Goal: Task Accomplishment & Management: Manage account settings

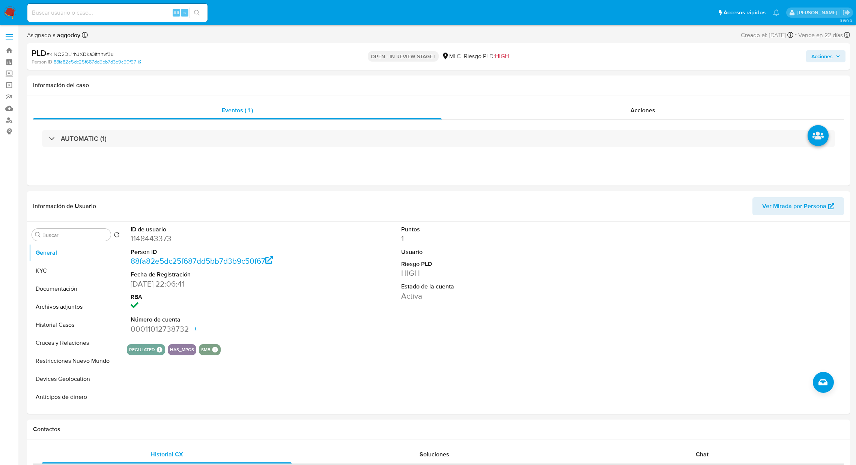
select select "10"
click at [293, 122] on div "AUTOMATIC (1)" at bounding box center [438, 139] width 811 height 38
click at [290, 125] on div "AUTOMATIC (1)" at bounding box center [438, 139] width 811 height 38
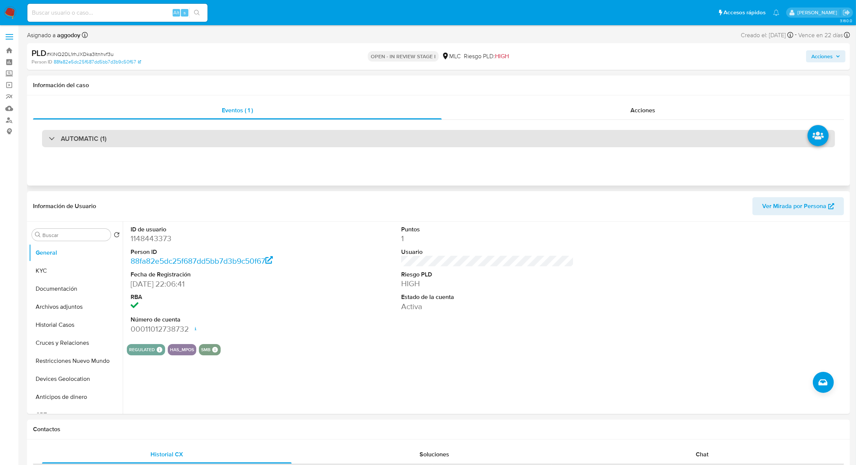
click at [290, 138] on div "AUTOMATIC (1)" at bounding box center [438, 138] width 793 height 17
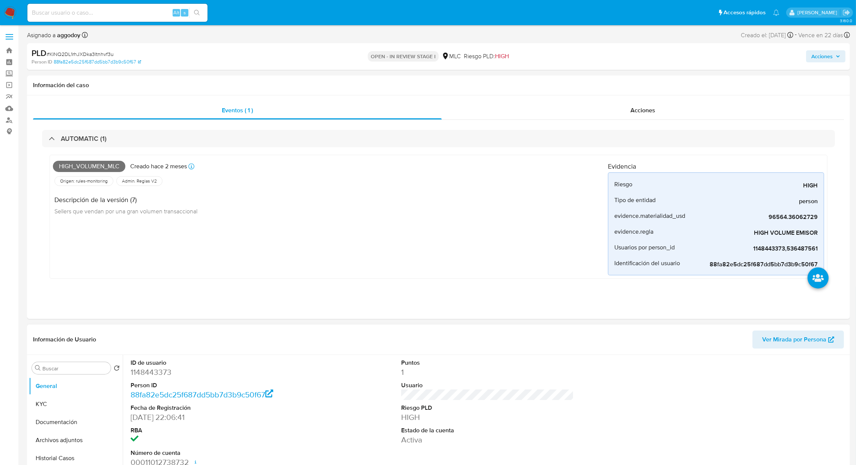
click at [149, 374] on dd "1148443373" at bounding box center [217, 372] width 173 height 11
click at [150, 374] on dd "1148443373" at bounding box center [217, 372] width 173 height 11
copy dd "1148443373"
click at [9, 52] on link "Bandeja" at bounding box center [44, 51] width 89 height 12
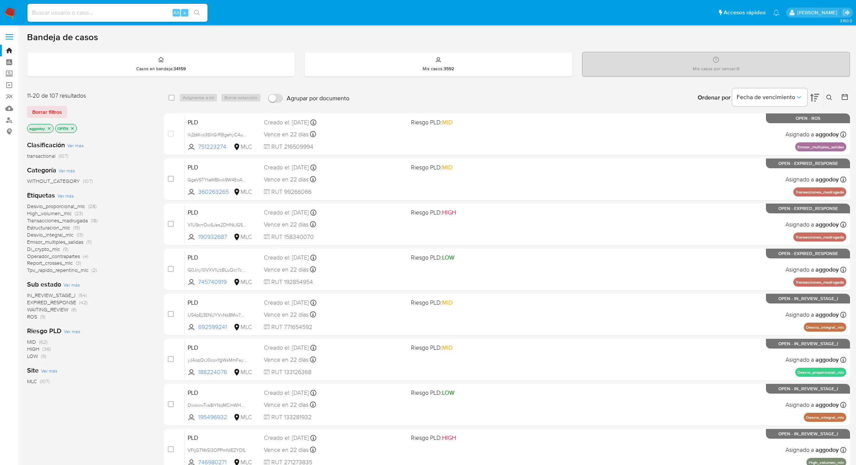
scroll to position [154, 0]
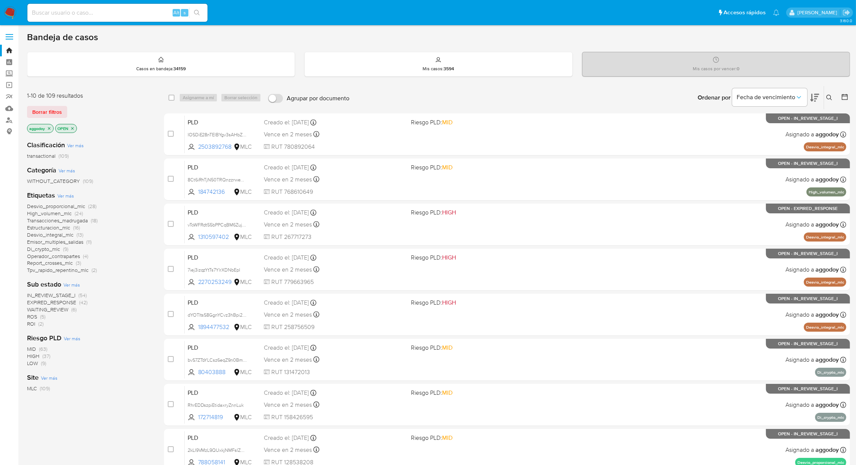
click at [826, 93] on button at bounding box center [830, 97] width 12 height 9
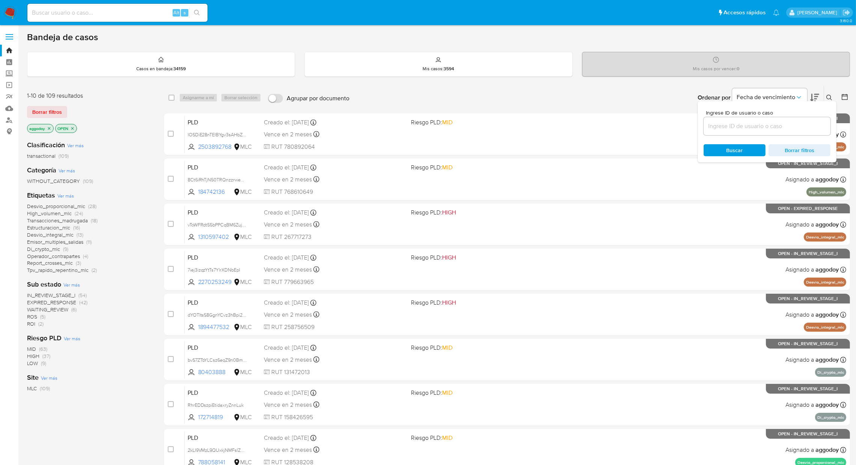
click at [783, 122] on input at bounding box center [767, 126] width 127 height 10
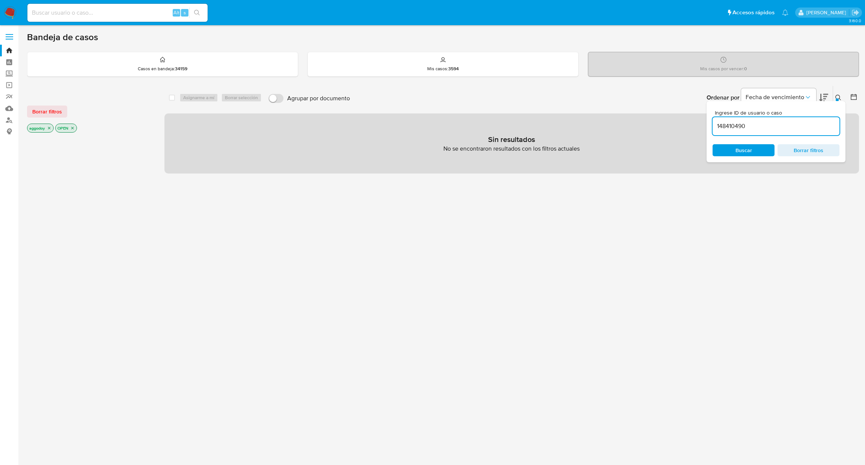
click at [784, 127] on input "148410490" at bounding box center [775, 126] width 127 height 10
type input "148410490"
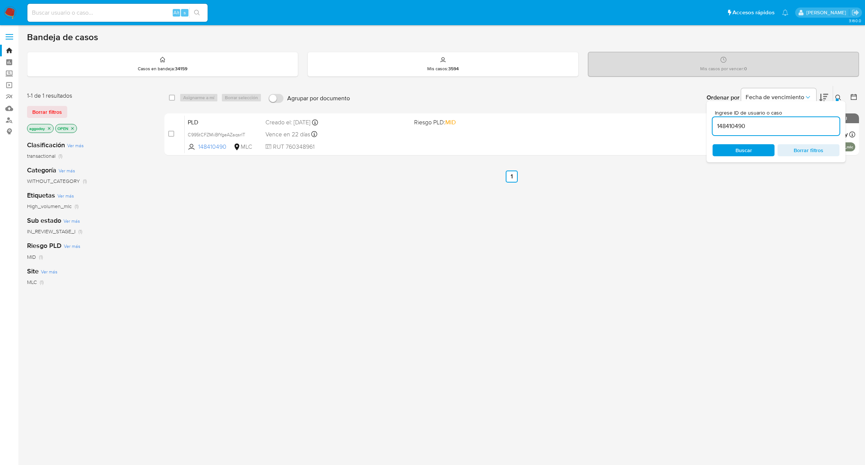
click at [842, 95] on button at bounding box center [839, 97] width 12 height 9
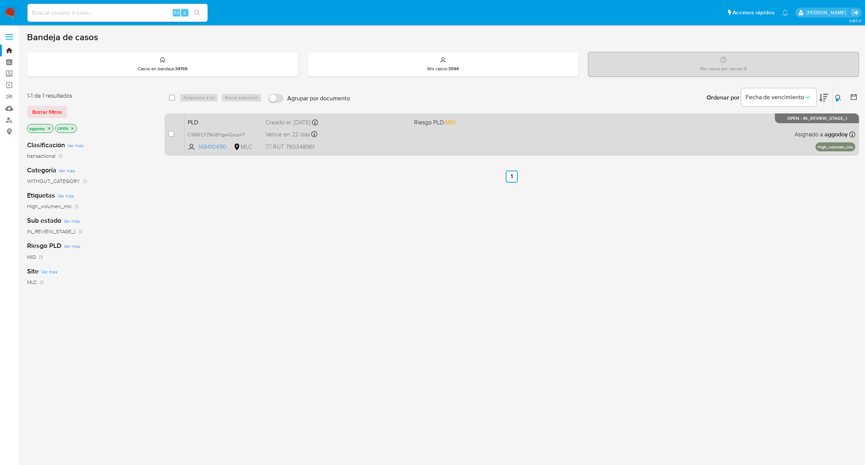
click at [609, 129] on div "PLD C995tCFZMiiBfYgeAZaqsrIT 148410490 MLC Riesgo PLD: MID Creado el: 12/07/202…" at bounding box center [520, 134] width 670 height 38
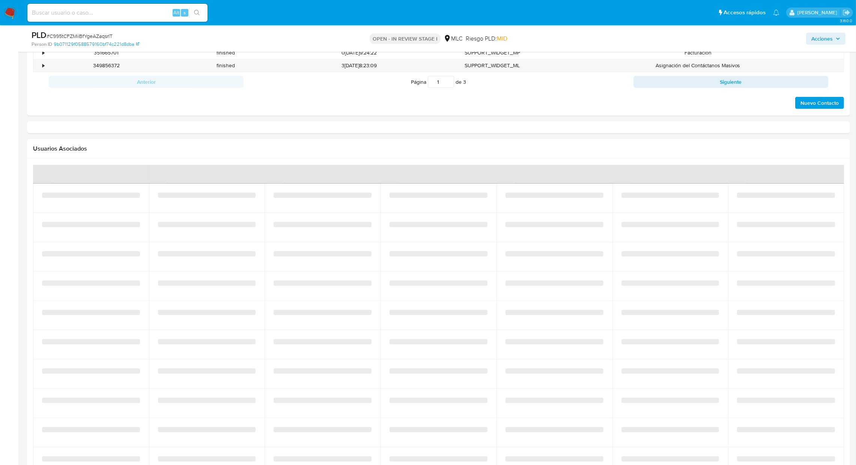
select select "10"
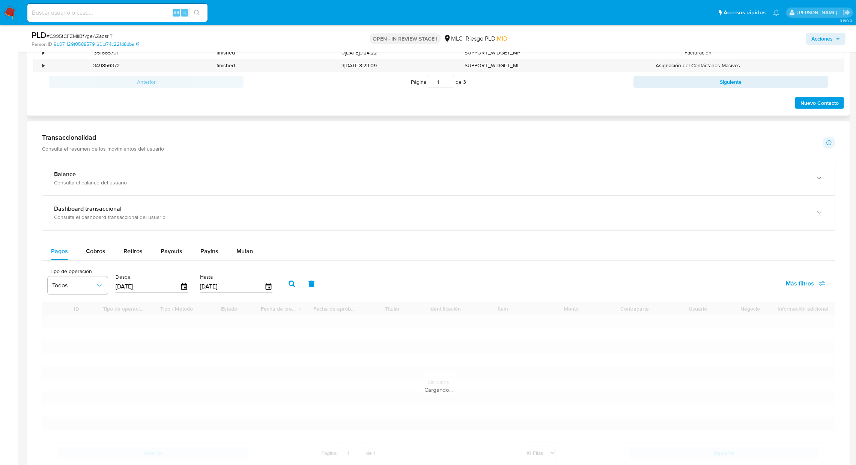
scroll to position [331, 0]
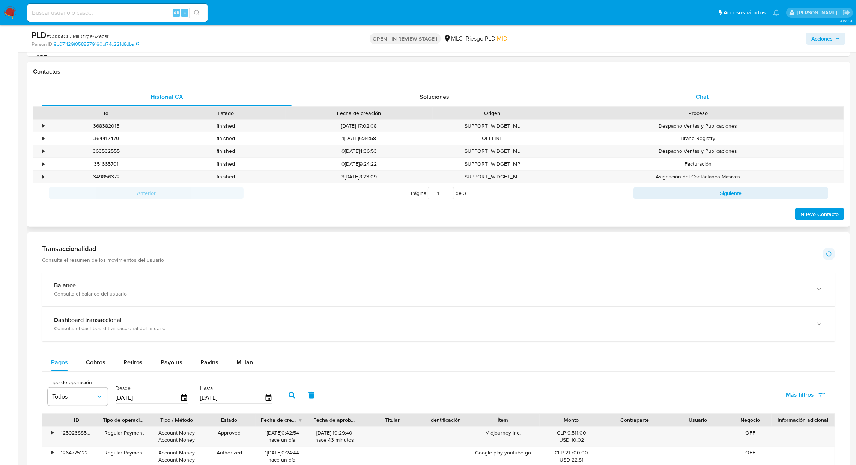
click at [677, 100] on div "Chat" at bounding box center [702, 97] width 250 height 18
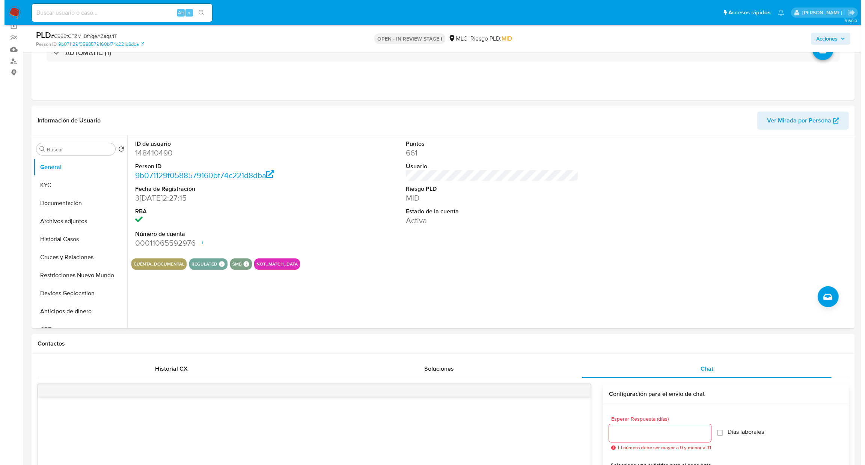
scroll to position [55, 0]
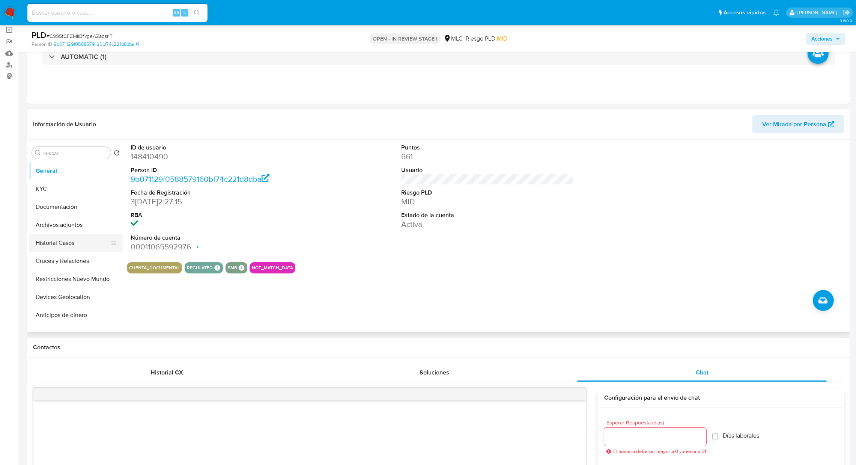
click at [72, 248] on button "Historial Casos" at bounding box center [73, 243] width 88 height 18
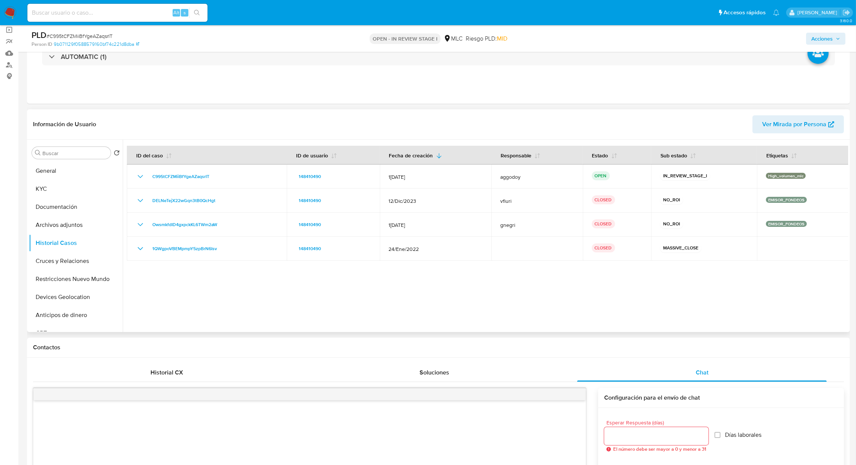
click at [764, 281] on div at bounding box center [485, 236] width 725 height 192
click at [67, 234] on button "Historial Casos" at bounding box center [73, 243] width 88 height 18
click at [64, 226] on button "Archivos adjuntos" at bounding box center [73, 225] width 88 height 18
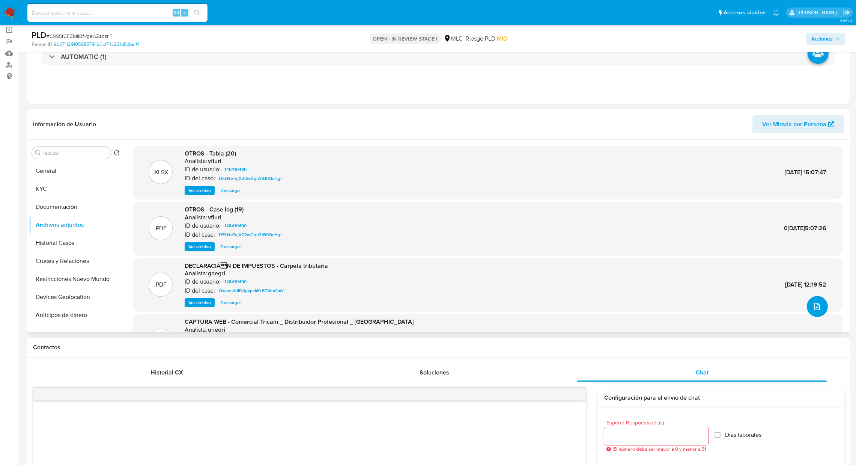
click at [817, 307] on icon "upload-file" at bounding box center [816, 306] width 9 height 9
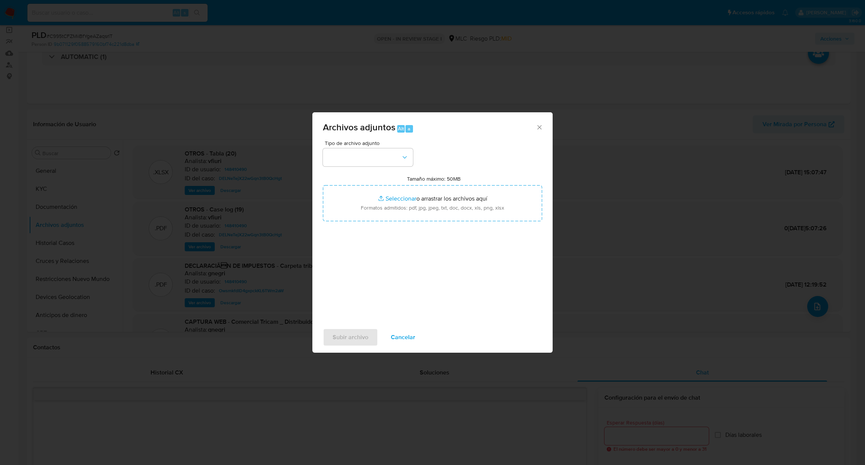
click at [397, 147] on div "Tipo de archivo adjunto" at bounding box center [368, 153] width 90 height 26
click at [381, 152] on button "button" at bounding box center [368, 157] width 90 height 18
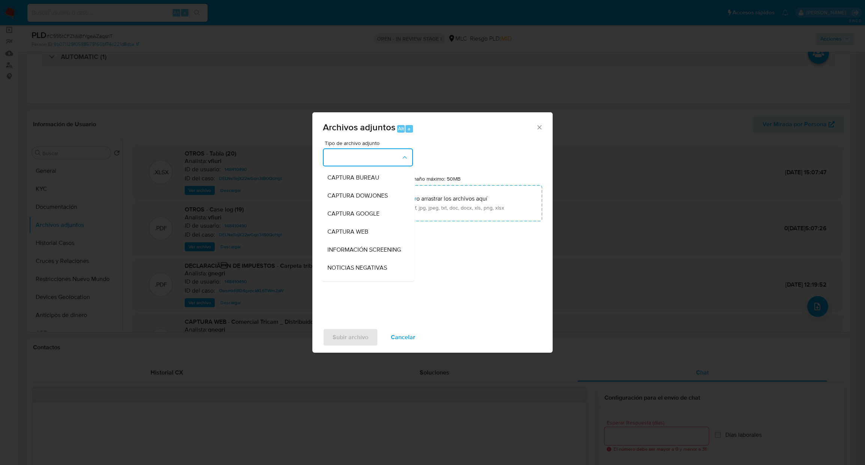
scroll to position [143, 0]
drag, startPoint x: 404, startPoint y: 220, endPoint x: 404, endPoint y: 232, distance: 12.4
click at [404, 231] on li "DECLARACIÓN DE IMPUESTOS" at bounding box center [367, 219] width 93 height 26
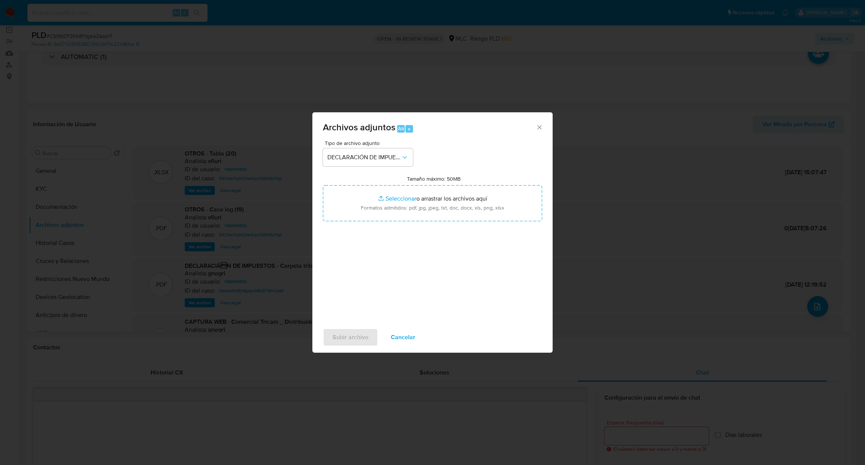
click at [375, 168] on div "Tipo de archivo adjunto DECLARACIÓN DE IMPUESTOS Tamaño máximo: 50MB Selecciona…" at bounding box center [432, 228] width 219 height 177
click at [367, 159] on span "DECLARACIÓN DE IMPUESTOS" at bounding box center [364, 157] width 74 height 8
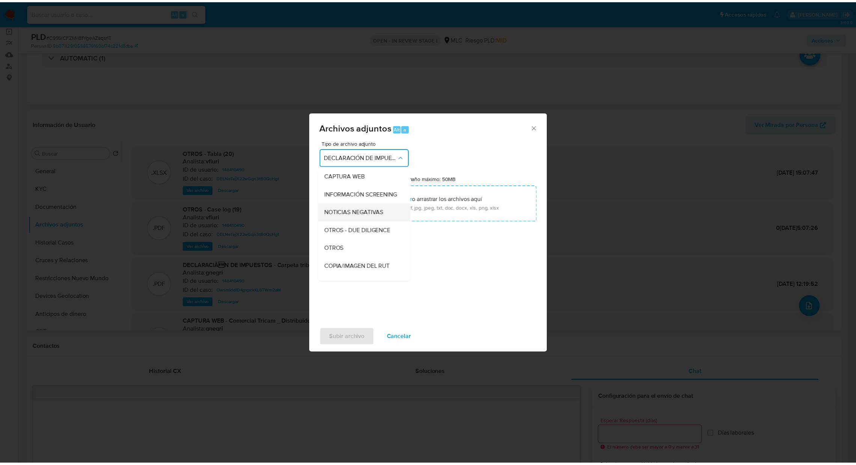
scroll to position [57, 0]
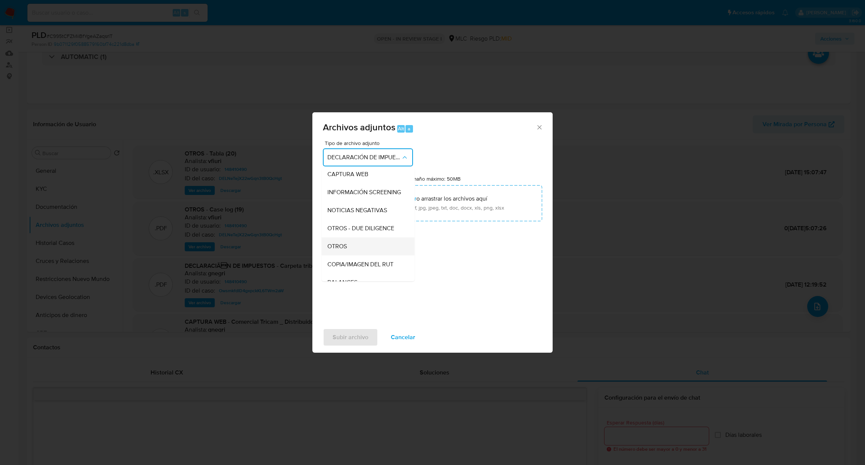
click at [346, 248] on span "OTROS" at bounding box center [337, 246] width 20 height 8
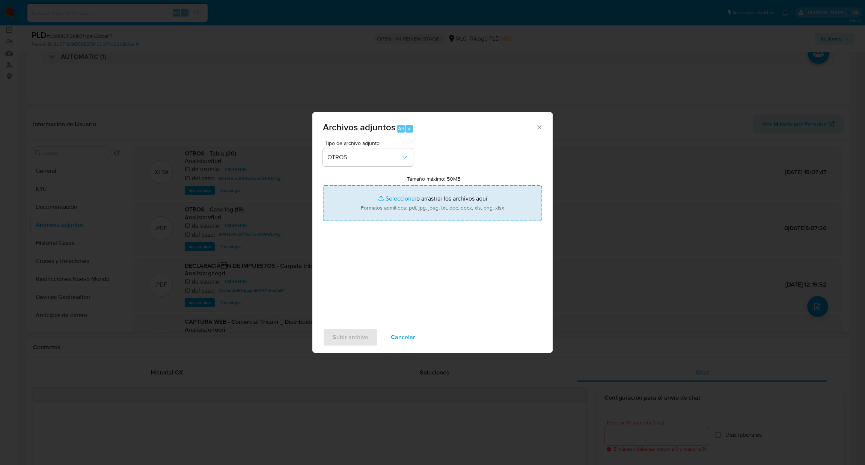
click at [364, 204] on input "Tamaño máximo: 50MB Seleccionar archivos" at bounding box center [432, 203] width 219 height 36
type input "C:\fakepath\Case Log - 148410490.pdf"
click at [397, 207] on input "Tamaño máximo: 50MB Seleccionar archivos" at bounding box center [432, 203] width 219 height 36
type input "C:\fakepath\148410490Movimientos .xlsx"
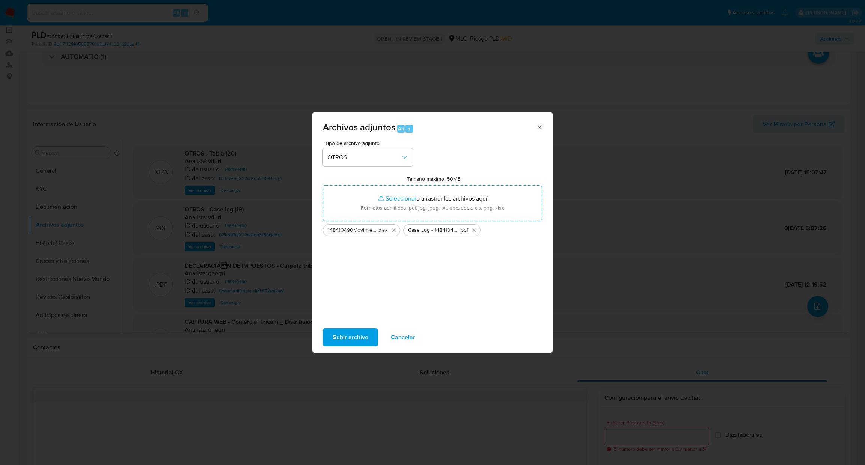
click at [348, 335] on span "Subir archivo" at bounding box center [350, 337] width 36 height 17
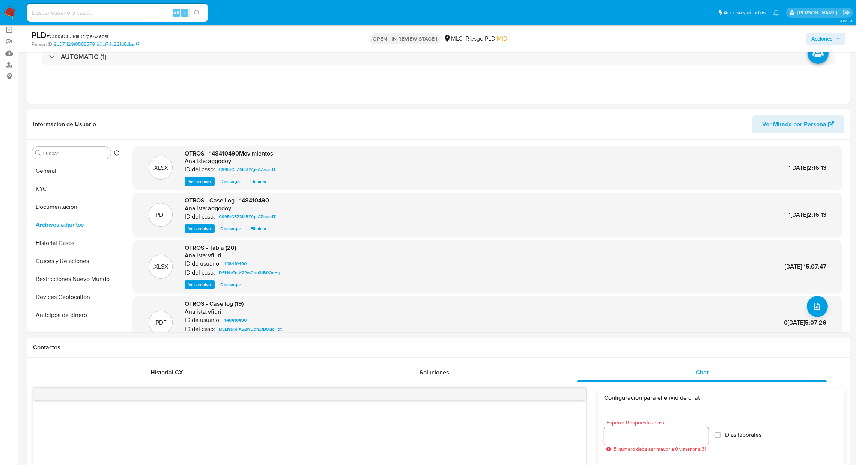
click at [850, 36] on div "PLD # C995tCFZMiiBfYgeAZaqsrIT Person ID 9b071129f0588579160bf74c221d8dba OPEN …" at bounding box center [438, 38] width 823 height 27
click at [828, 34] on span "Acciones" at bounding box center [821, 39] width 21 height 12
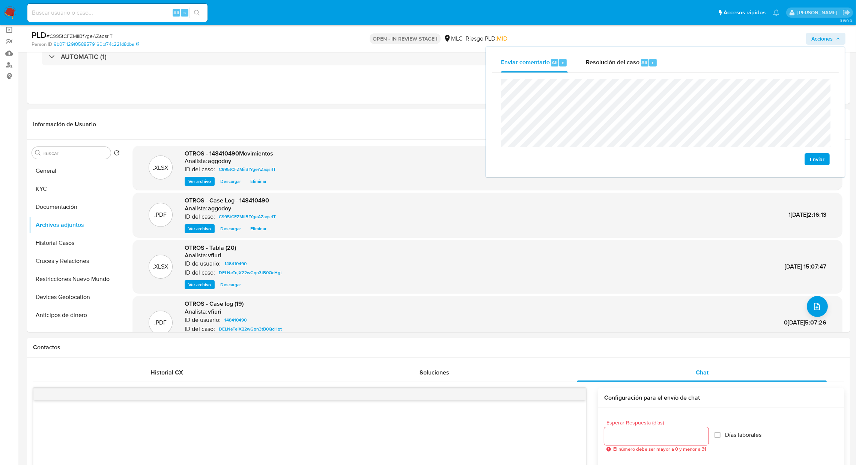
click at [613, 47] on div "Enviar comentario Alt c Resolución del caso Alt r Enviar" at bounding box center [665, 112] width 359 height 130
click at [600, 64] on span "Resolución del caso" at bounding box center [613, 62] width 54 height 9
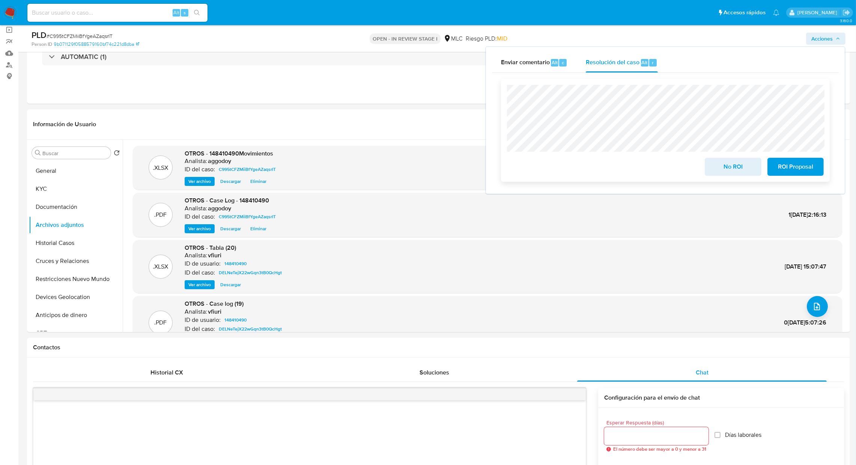
click at [714, 165] on button "No ROI" at bounding box center [733, 167] width 56 height 18
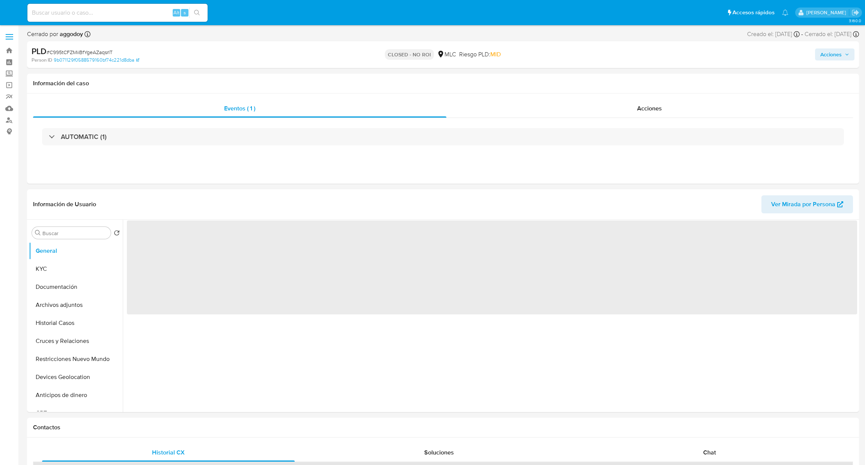
select select "10"
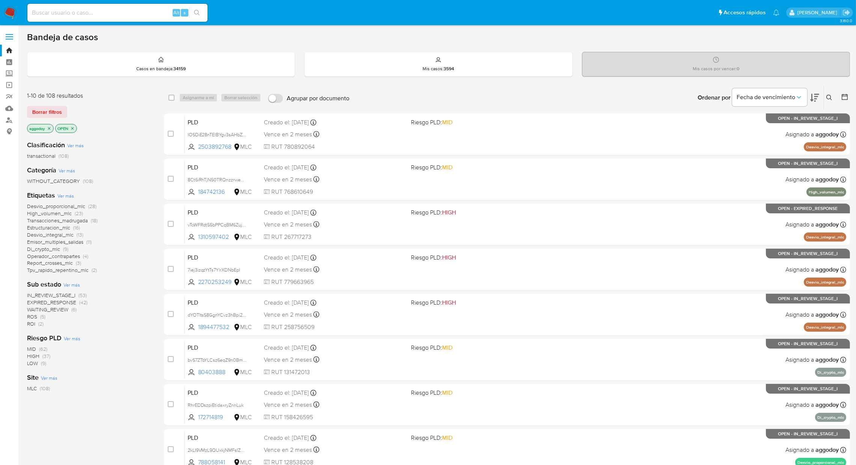
click at [37, 324] on span "ROI (2)" at bounding box center [35, 323] width 17 height 7
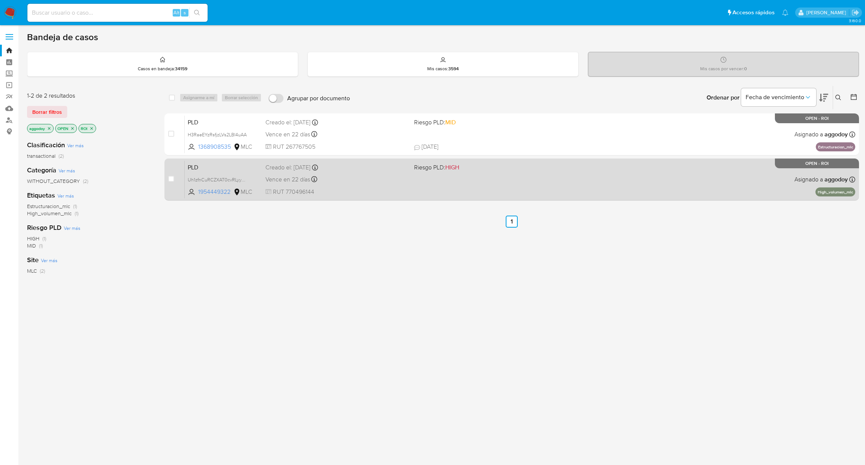
click at [434, 171] on div "PLD Uh1zfnCuRCZXAT0cvRLyyXP5 1954449322 MLC Riesgo PLD: HIGH Creado el: [DATE] …" at bounding box center [520, 179] width 670 height 38
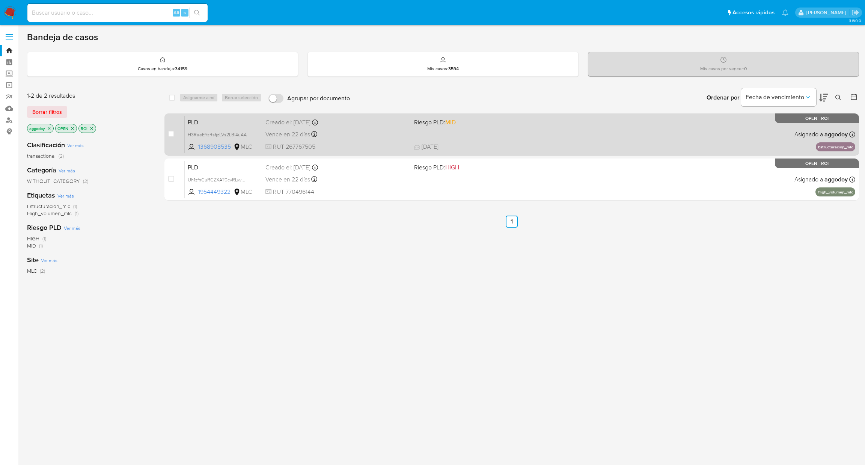
click at [380, 141] on div "PLD H3RaeEYzRsfjzLVs2LBI4uAA 1368908535 MLC Riesgo PLD: MID Creado el: [DATE] C…" at bounding box center [520, 134] width 670 height 38
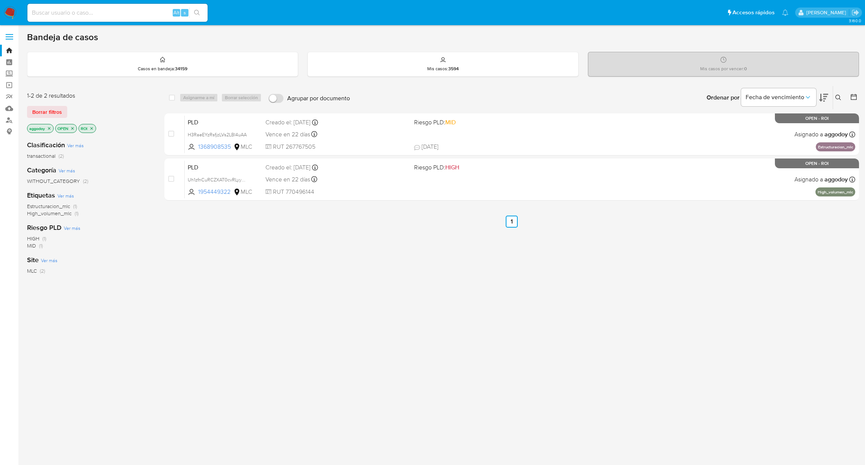
click at [96, 129] on p "ROI" at bounding box center [87, 128] width 17 height 8
click at [92, 129] on icon "close-filter" at bounding box center [91, 128] width 3 height 3
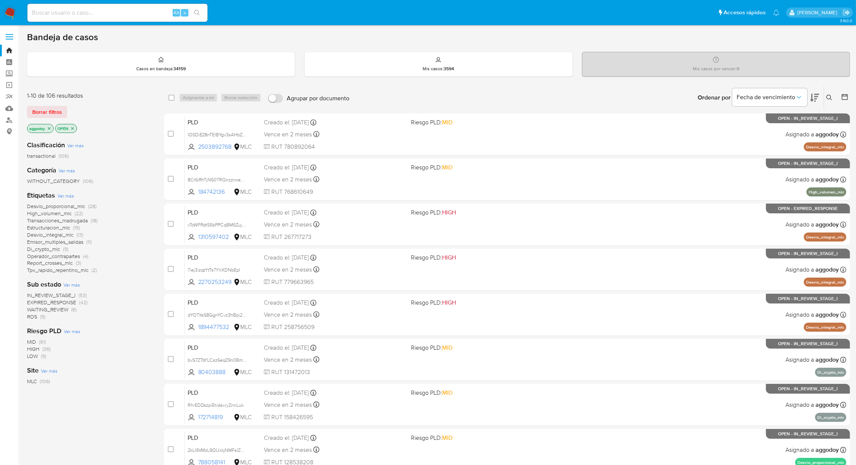
click at [81, 304] on span "(42)" at bounding box center [83, 302] width 8 height 8
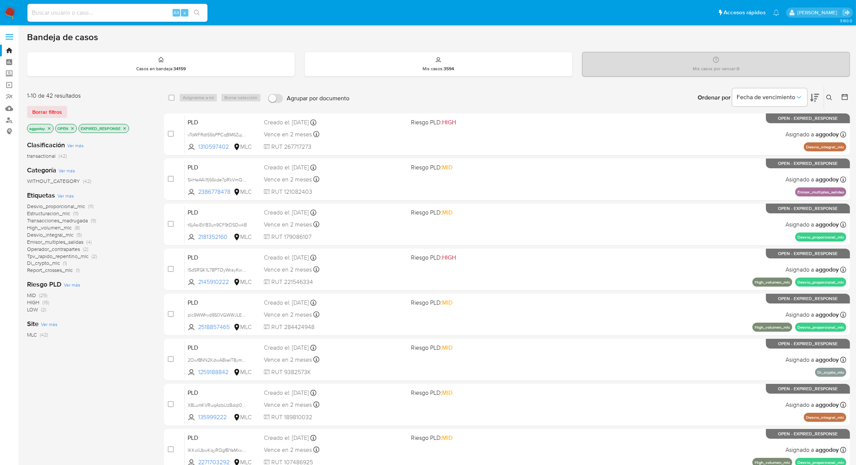
click at [818, 96] on icon at bounding box center [814, 97] width 9 height 9
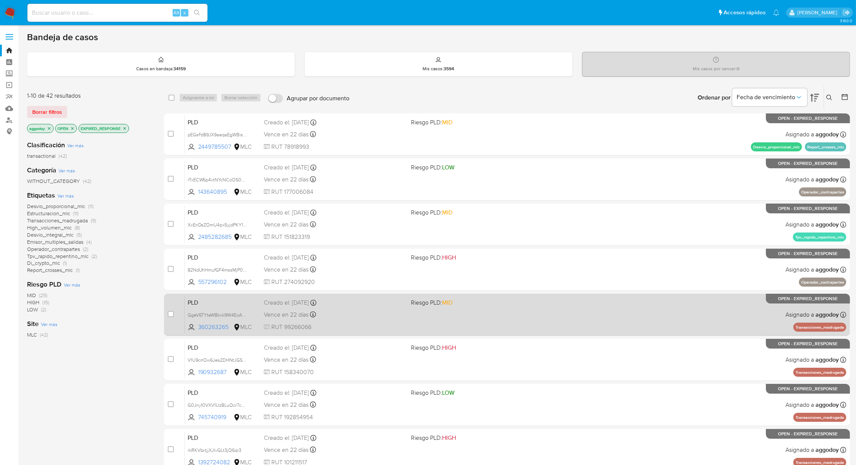
click at [530, 314] on span at bounding box center [481, 314] width 141 height 2
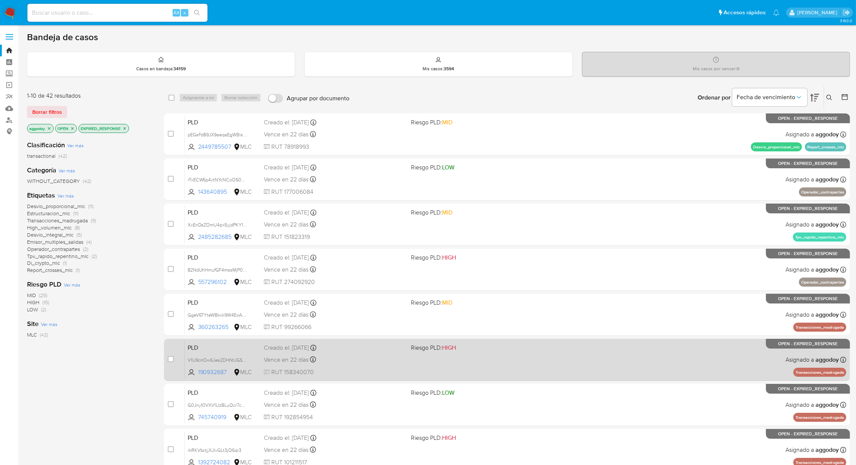
click at [390, 349] on div "Creado el: 12/07/2025 Creado el: 12/07/2025 16:08:11" at bounding box center [334, 347] width 141 height 8
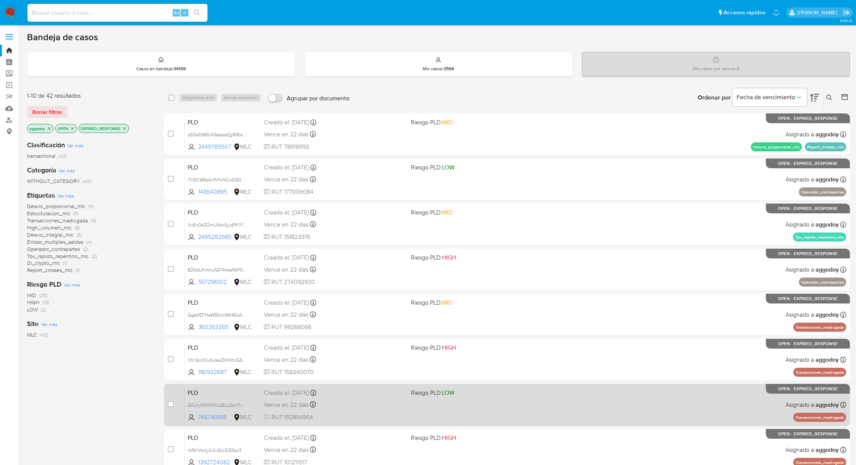
click at [378, 388] on div "Creado el: 12/07/2025 Creado el: 12/07/2025 16:08:11" at bounding box center [334, 392] width 141 height 8
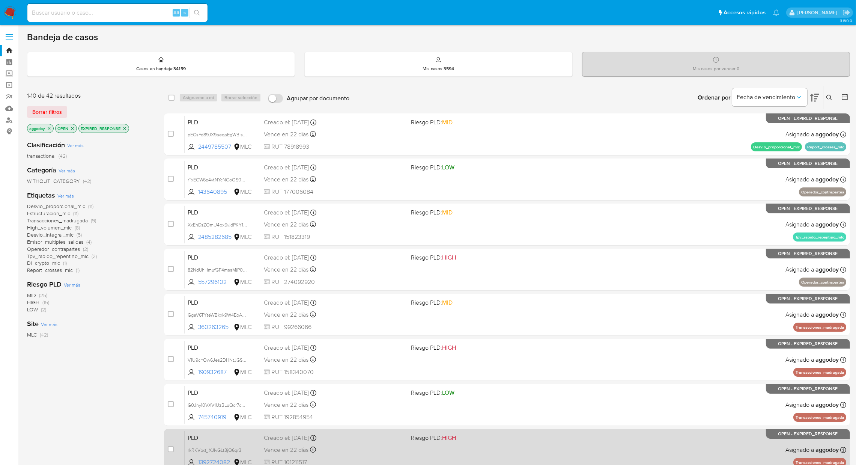
click at [563, 437] on div "PLD rkRKVbxtjjXJIvGLt3jQ6qr3 1392724082 MLC Riesgo PLD: HIGH Creado el: 12/07/2…" at bounding box center [516, 449] width 662 height 38
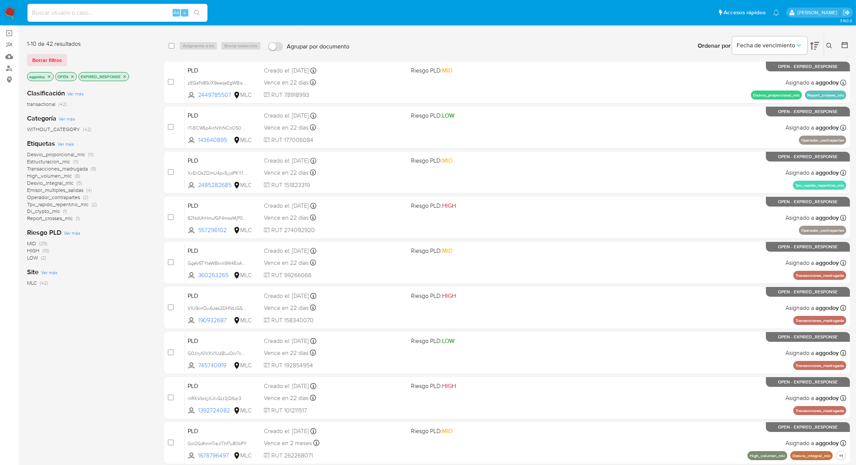
scroll to position [27, 0]
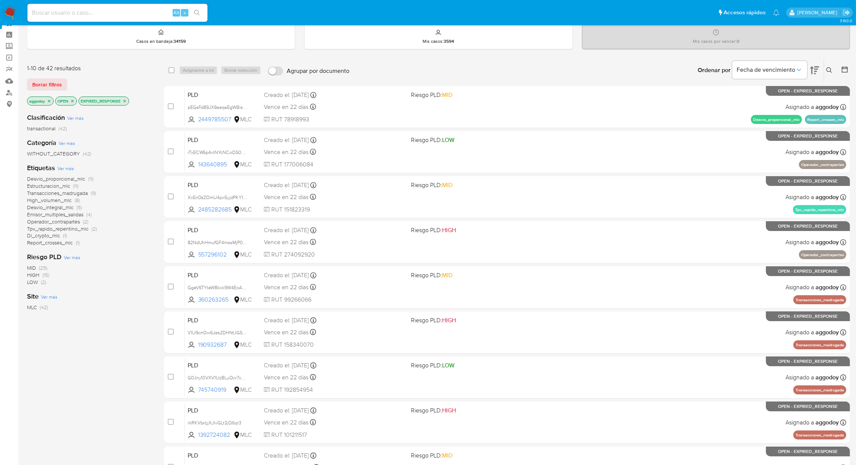
click at [129, 98] on p "EXPIRED_RESPONSE" at bounding box center [104, 101] width 50 height 8
click at [128, 100] on p "EXPIRED_RESPONSE" at bounding box center [104, 101] width 50 height 8
click at [125, 100] on icon "close-filter" at bounding box center [124, 100] width 3 height 3
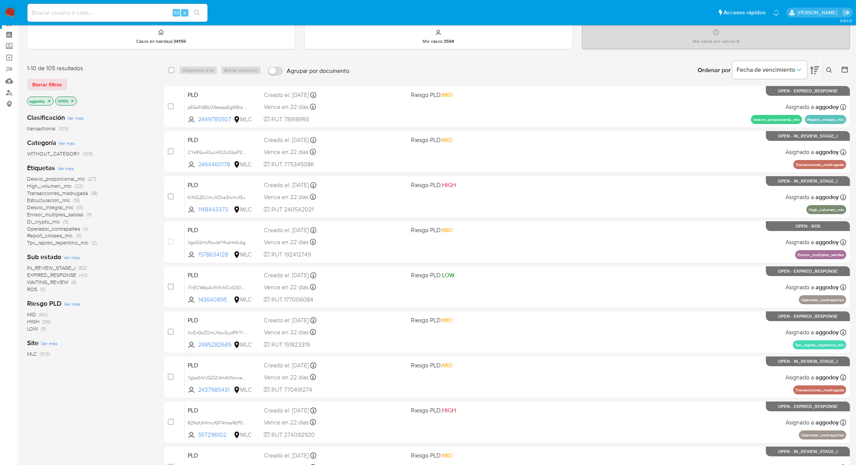
click at [48, 100] on icon "close-filter" at bounding box center [49, 101] width 5 height 5
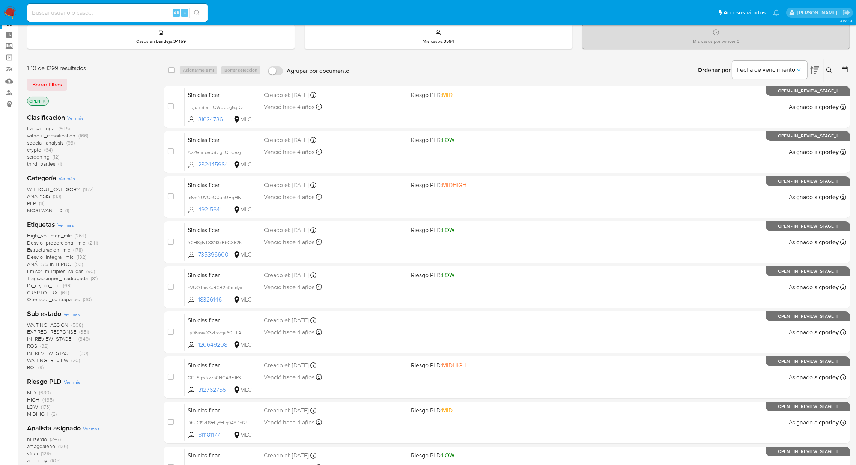
click at [842, 73] on button at bounding box center [845, 70] width 9 height 9
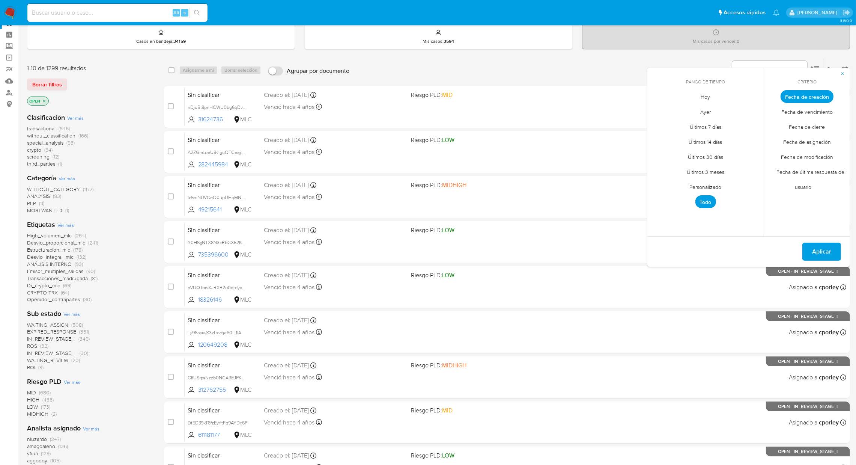
click at [819, 98] on span "Fecha de creación" at bounding box center [807, 96] width 53 height 13
click at [713, 181] on span "Personalizado" at bounding box center [706, 186] width 48 height 15
click at [658, 108] on icon "Mes anterior" at bounding box center [658, 110] width 9 height 9
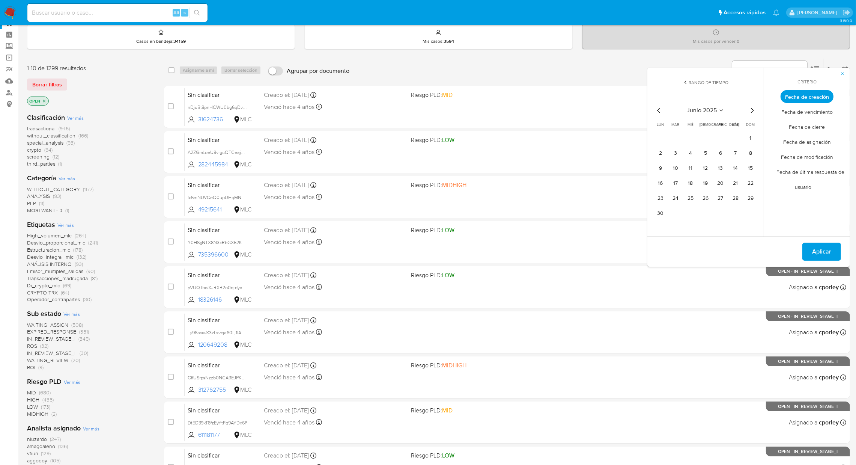
click at [755, 114] on icon "Mes siguiente" at bounding box center [752, 110] width 9 height 9
click at [686, 140] on button "2" at bounding box center [690, 138] width 12 height 12
click at [678, 138] on button "1" at bounding box center [675, 138] width 12 height 12
click at [719, 150] on button "11" at bounding box center [720, 153] width 12 height 12
click at [672, 135] on button "1" at bounding box center [675, 138] width 12 height 12
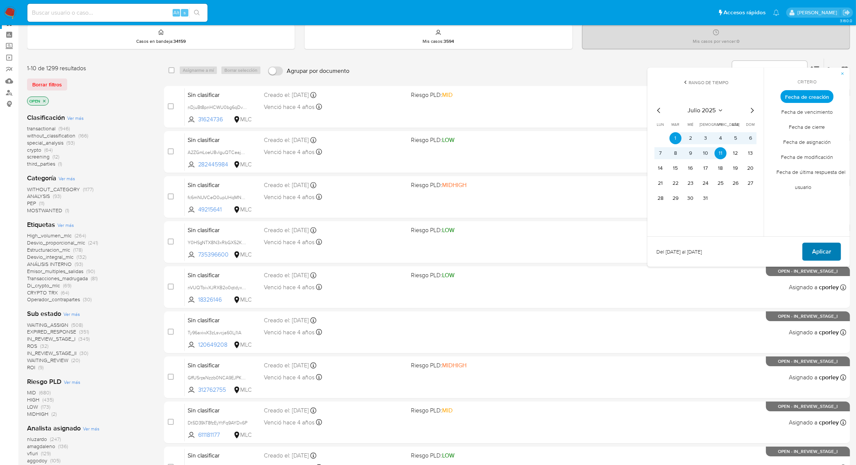
click at [833, 253] on button "Aplicar" at bounding box center [821, 251] width 39 height 18
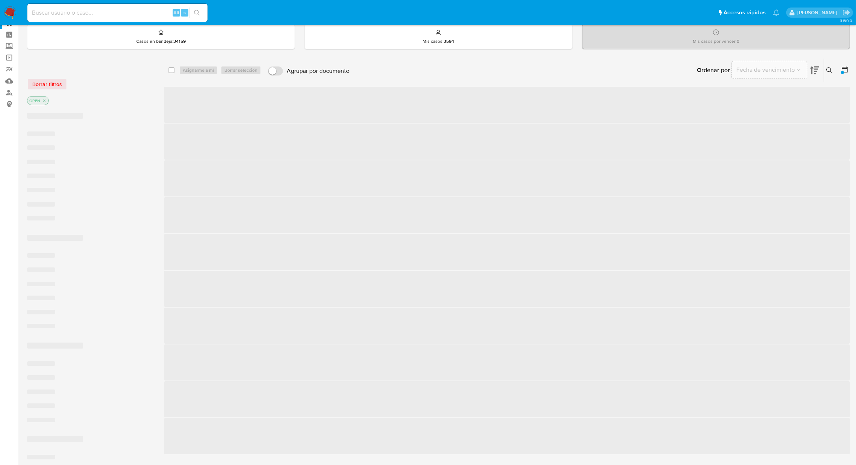
scroll to position [19, 0]
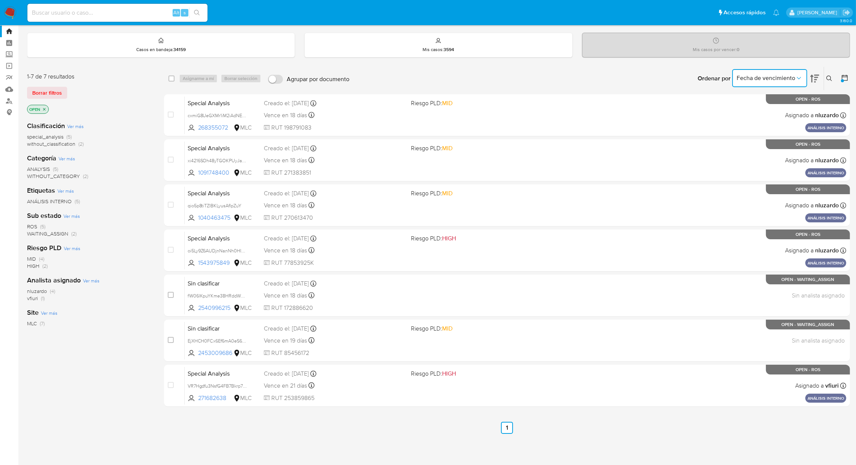
click at [782, 74] on span "Fecha de vencimiento" at bounding box center [766, 78] width 59 height 8
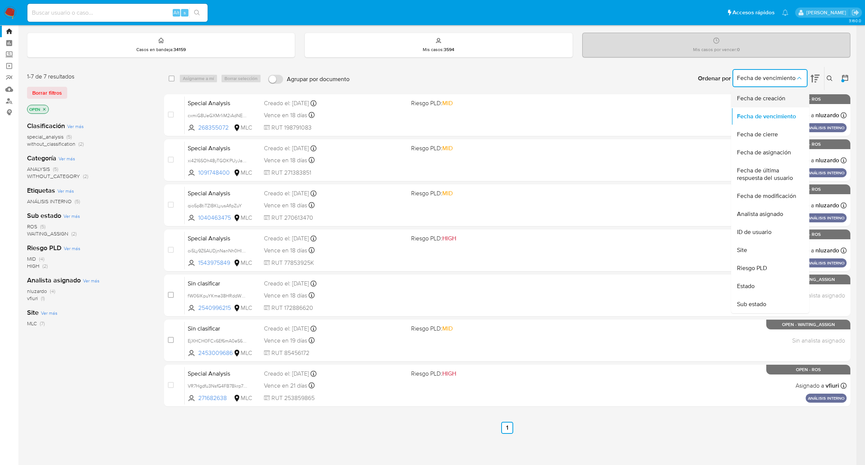
click at [781, 96] on span "Fecha de creación" at bounding box center [761, 99] width 48 height 8
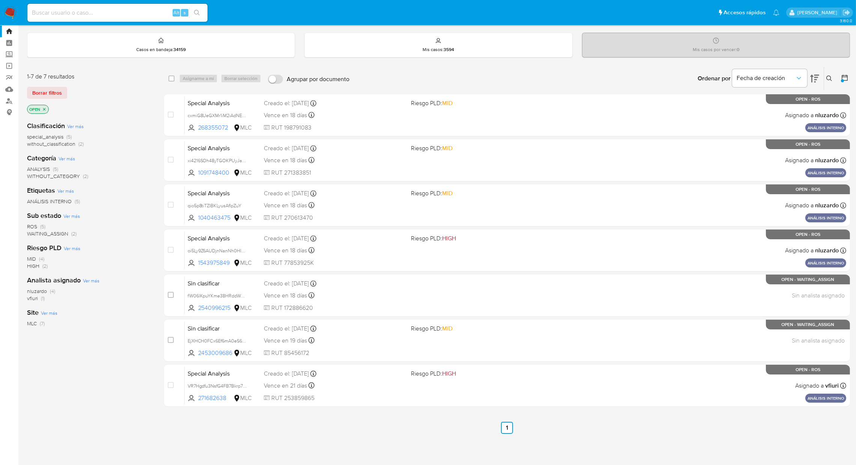
click at [850, 79] on button at bounding box center [845, 78] width 9 height 9
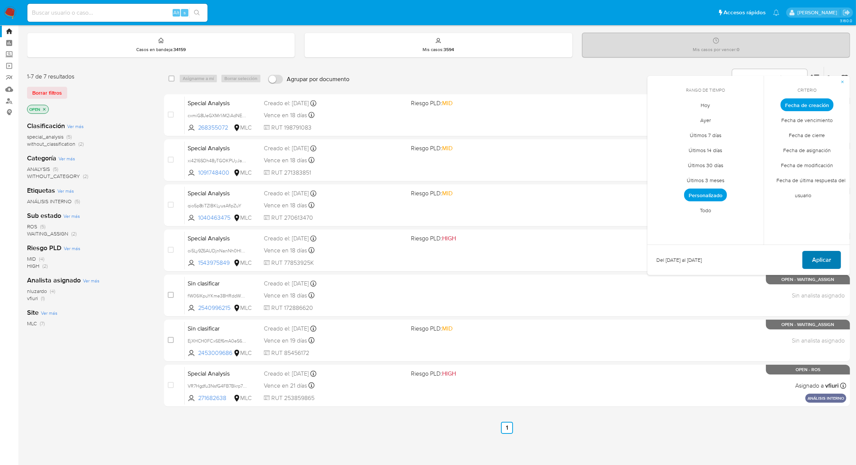
click at [818, 258] on span "Aplicar" at bounding box center [821, 259] width 19 height 17
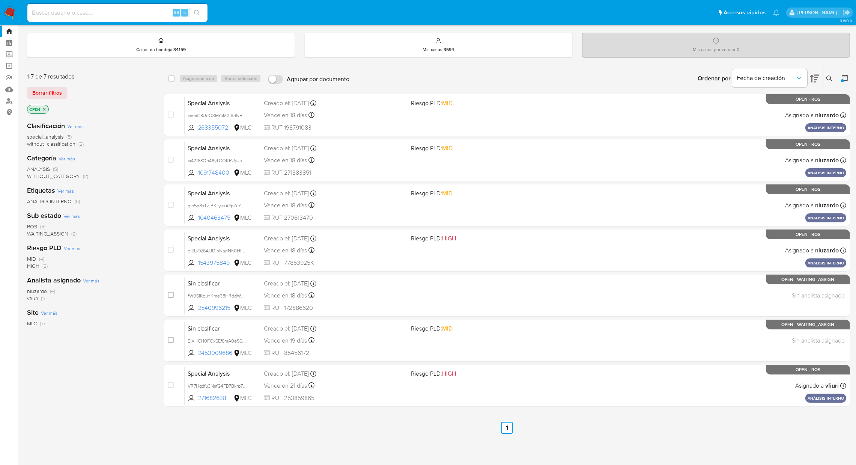
click at [46, 108] on icon "close-filter" at bounding box center [44, 109] width 5 height 5
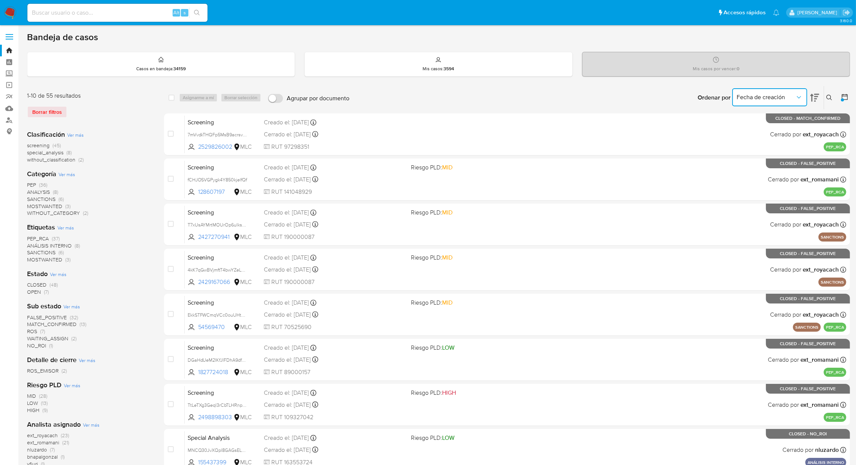
click at [756, 94] on span "Fecha de creación" at bounding box center [766, 97] width 59 height 8
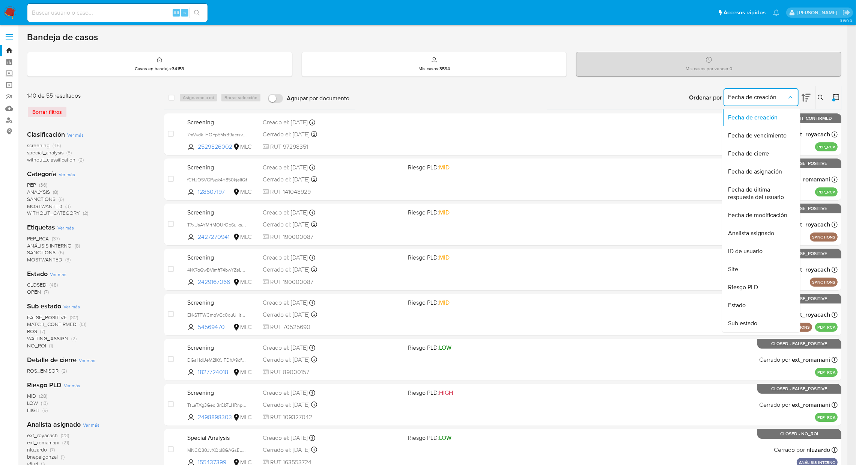
click at [841, 100] on button at bounding box center [836, 97] width 9 height 9
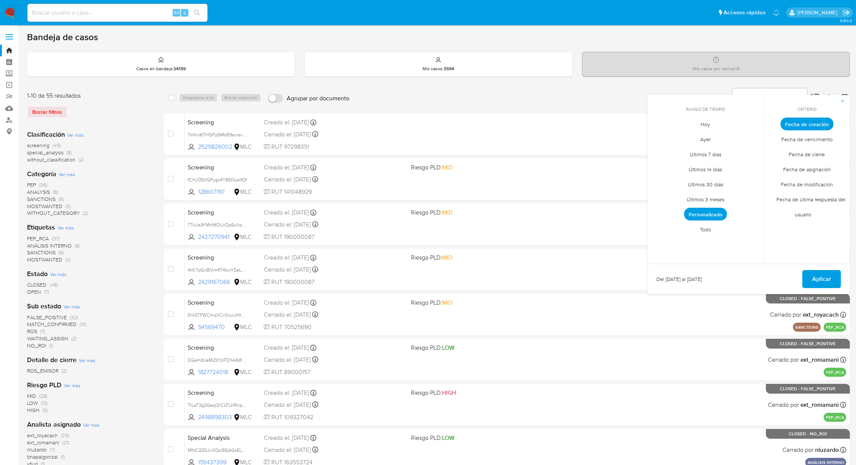
click at [704, 223] on span "Todo" at bounding box center [705, 229] width 27 height 15
click at [707, 217] on span "Personalizado" at bounding box center [706, 214] width 48 height 15
click at [678, 160] on button "1" at bounding box center [675, 165] width 12 height 12
click at [724, 181] on button "11" at bounding box center [720, 180] width 12 height 12
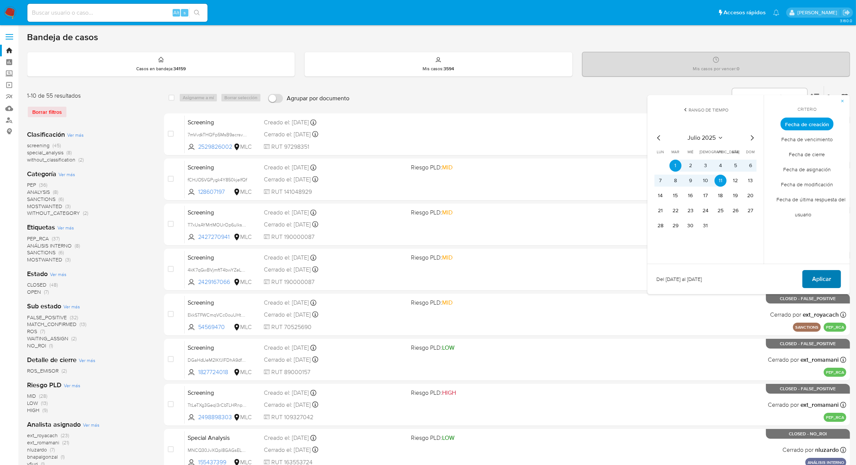
click at [824, 276] on span "Aplicar" at bounding box center [821, 279] width 19 height 17
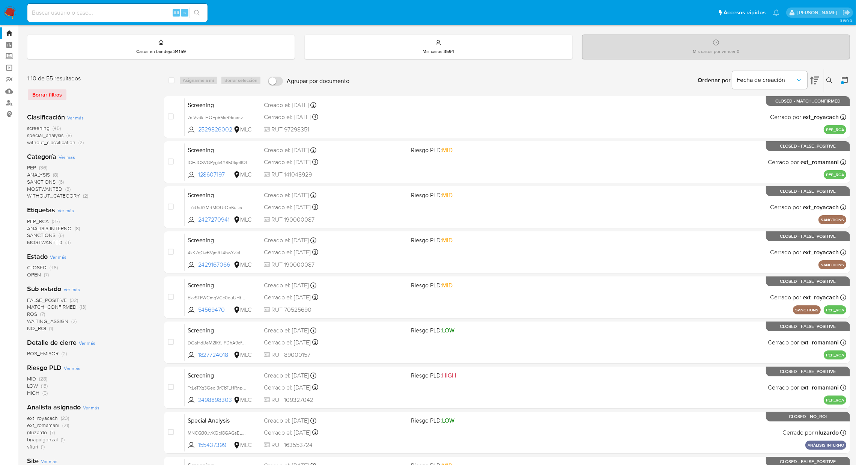
scroll to position [6, 0]
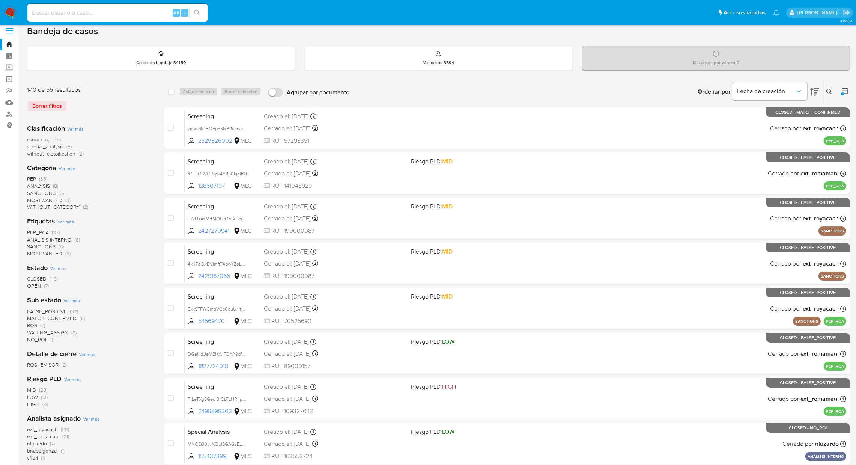
click at [818, 88] on icon at bounding box center [814, 92] width 9 height 8
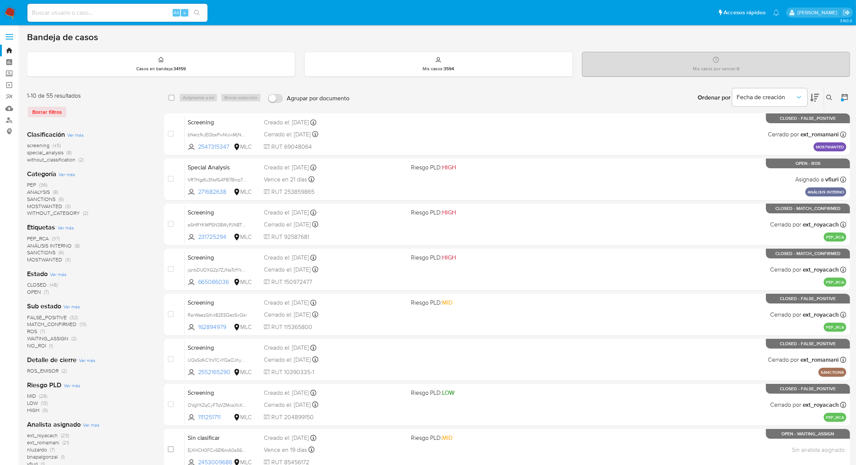
click at [848, 96] on icon at bounding box center [845, 97] width 8 height 8
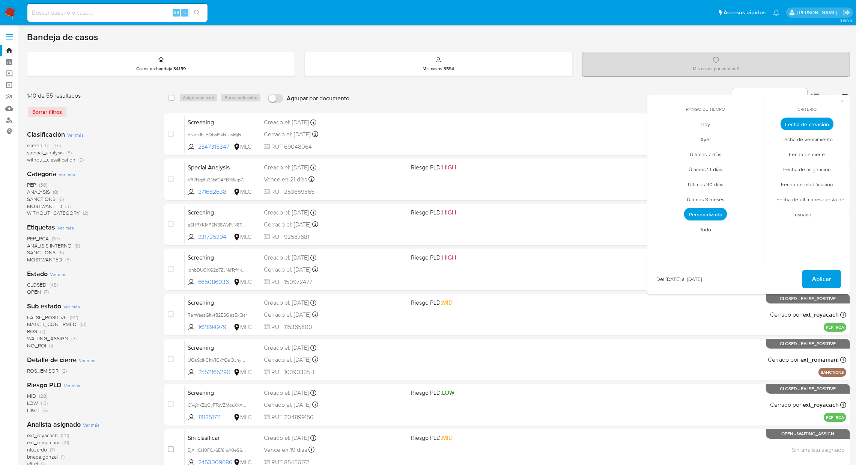
click at [716, 126] on span "Hoy" at bounding box center [705, 124] width 25 height 15
click at [805, 216] on span "Fecha de última respuesta del usuario" at bounding box center [807, 207] width 77 height 30
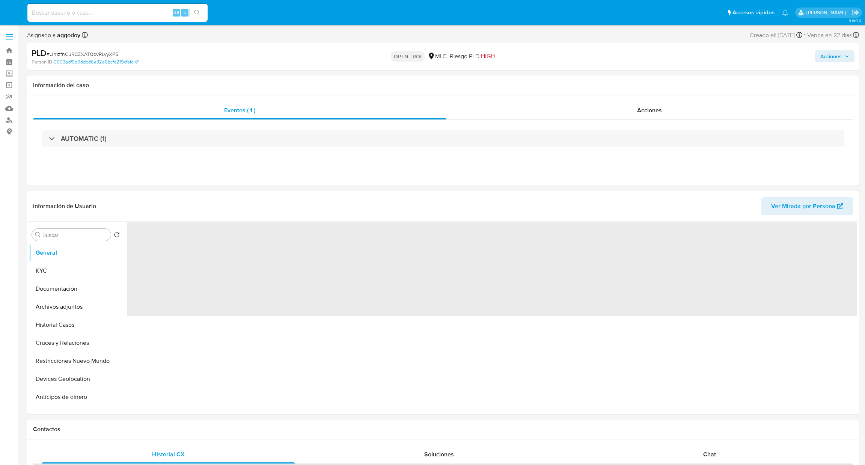
select select "10"
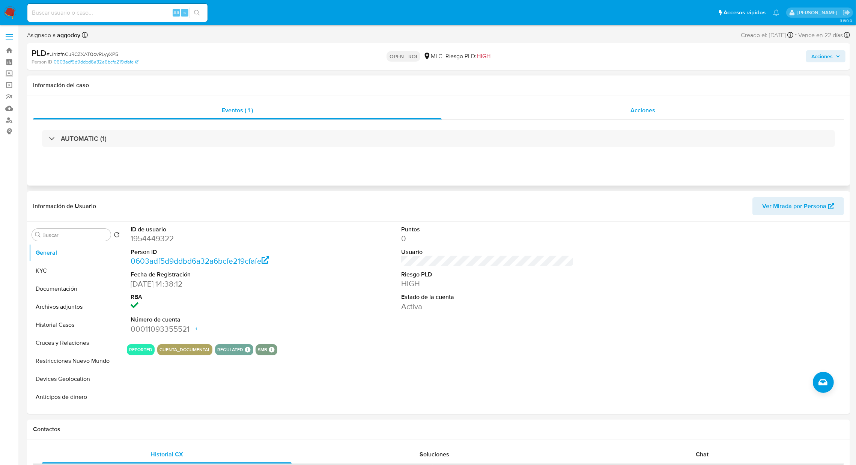
click at [683, 115] on div "Acciones" at bounding box center [643, 110] width 402 height 18
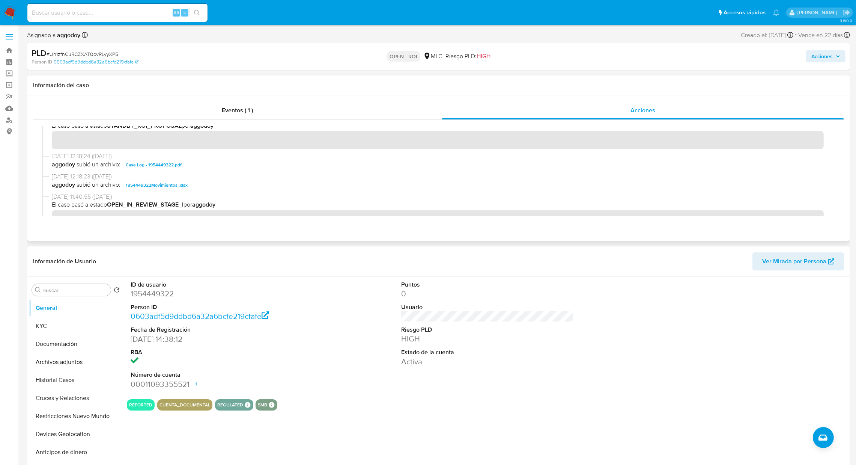
scroll to position [177, 0]
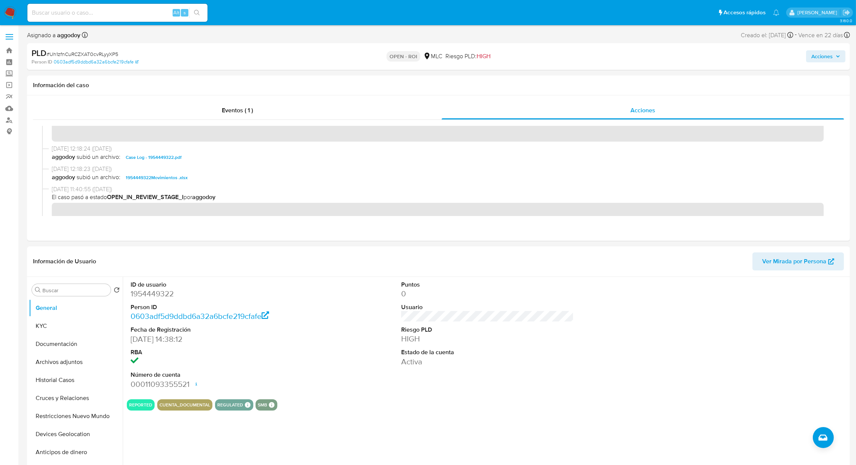
click at [818, 61] on span "Acciones" at bounding box center [821, 56] width 21 height 12
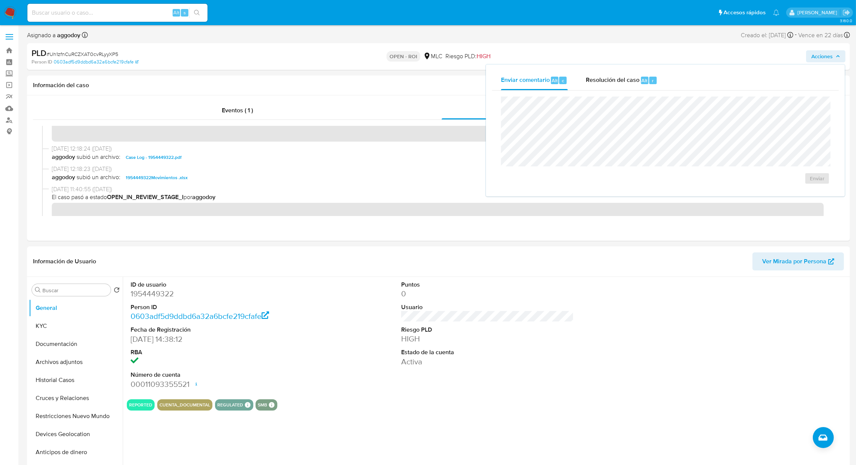
click at [627, 91] on div "Enviar" at bounding box center [665, 140] width 347 height 100
click at [620, 86] on div "Resolución del caso Alt r" at bounding box center [622, 81] width 72 height 20
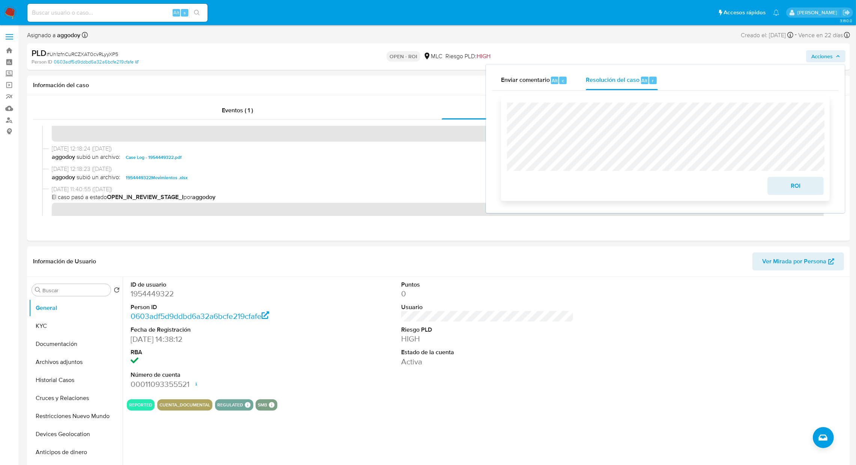
click at [799, 187] on span "ROI" at bounding box center [795, 185] width 37 height 17
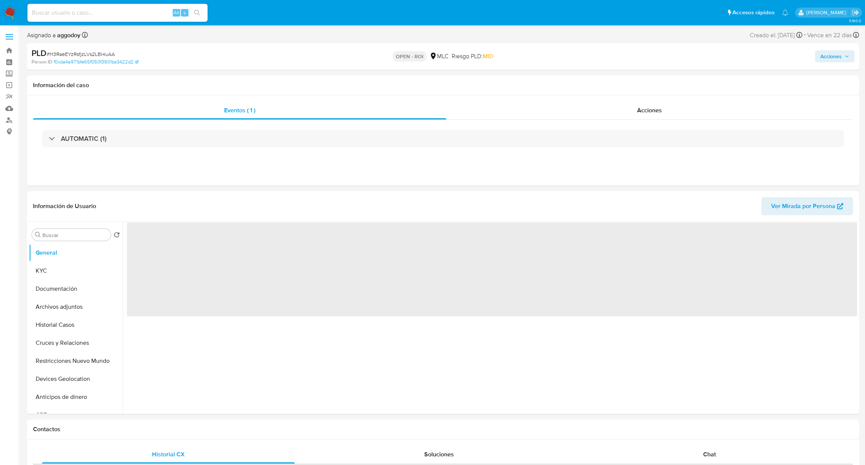
select select "10"
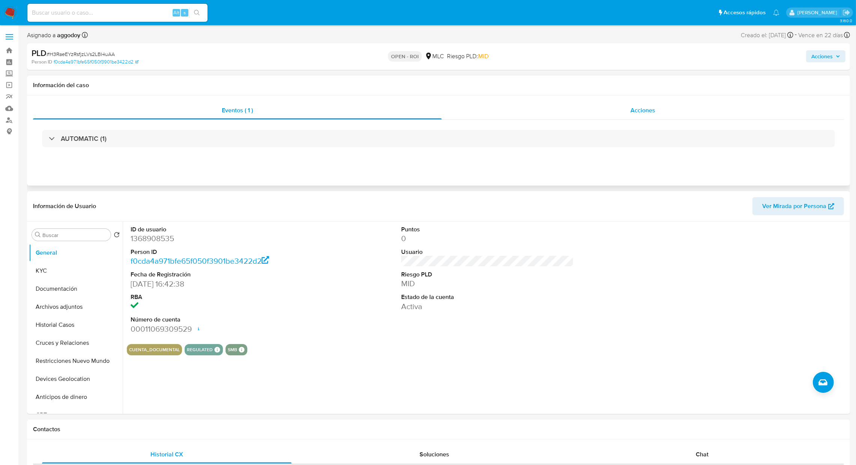
click at [645, 102] on div "Acciones" at bounding box center [643, 110] width 402 height 18
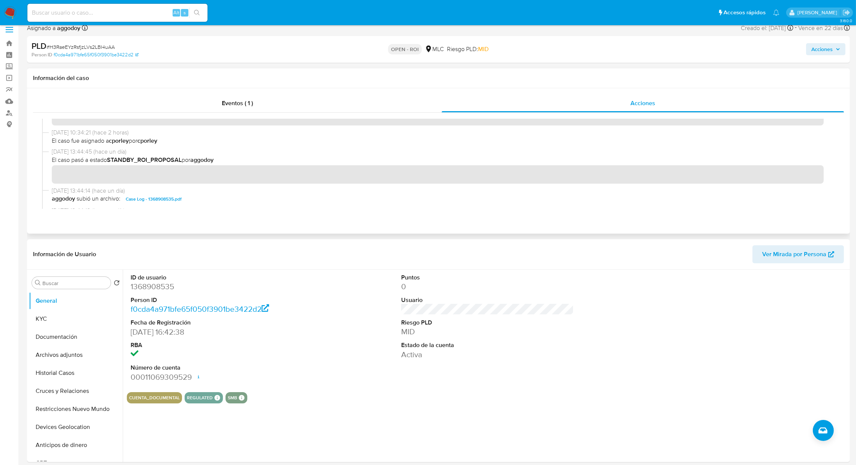
scroll to position [105, 0]
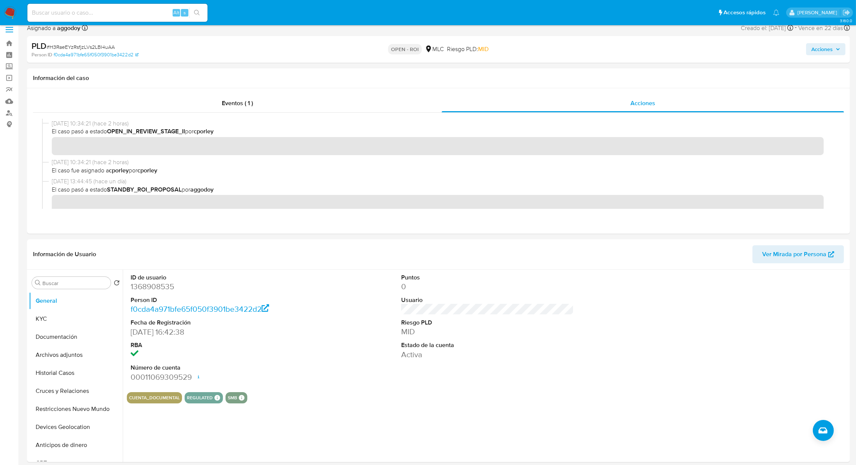
click at [820, 45] on span "Acciones" at bounding box center [821, 49] width 21 height 12
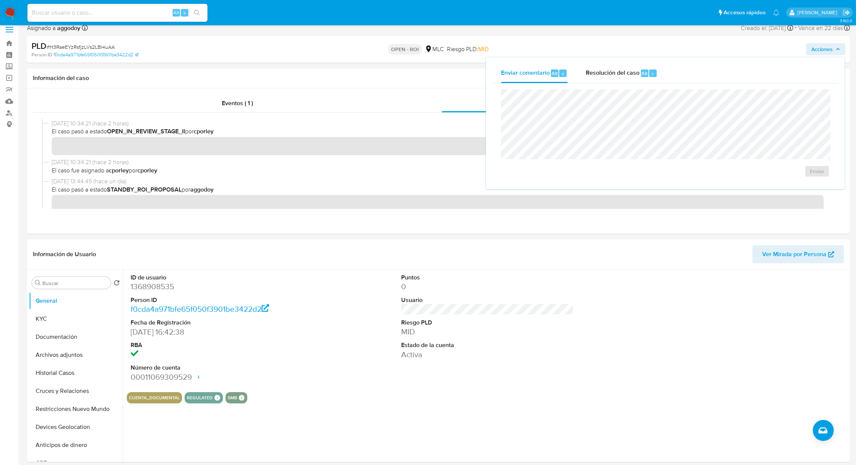
click at [659, 85] on div "Enviar" at bounding box center [665, 133] width 347 height 100
click at [645, 81] on div "Resolución del caso Alt r" at bounding box center [622, 73] width 72 height 20
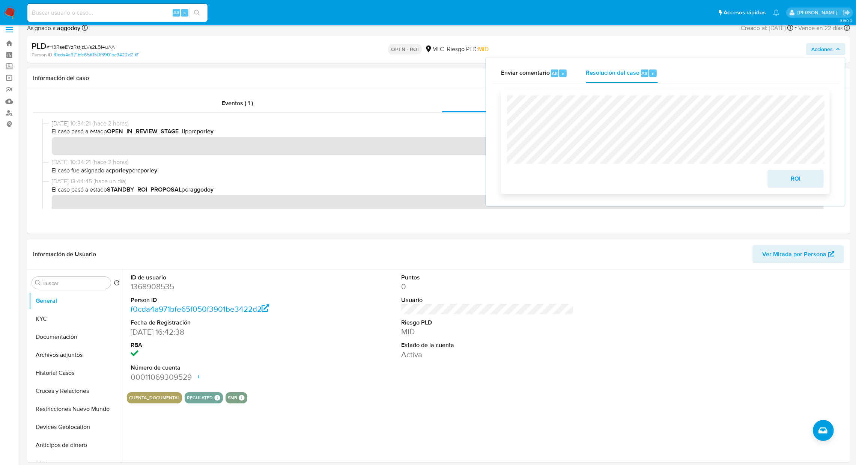
click at [801, 179] on span "ROI" at bounding box center [795, 178] width 37 height 17
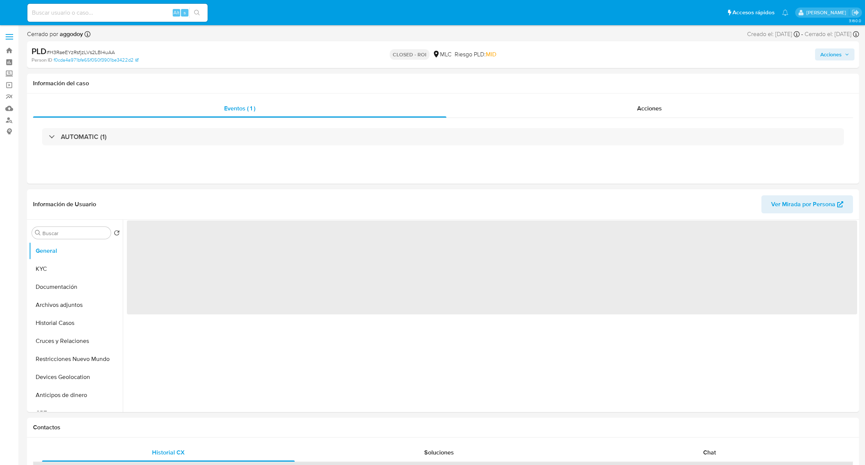
select select "10"
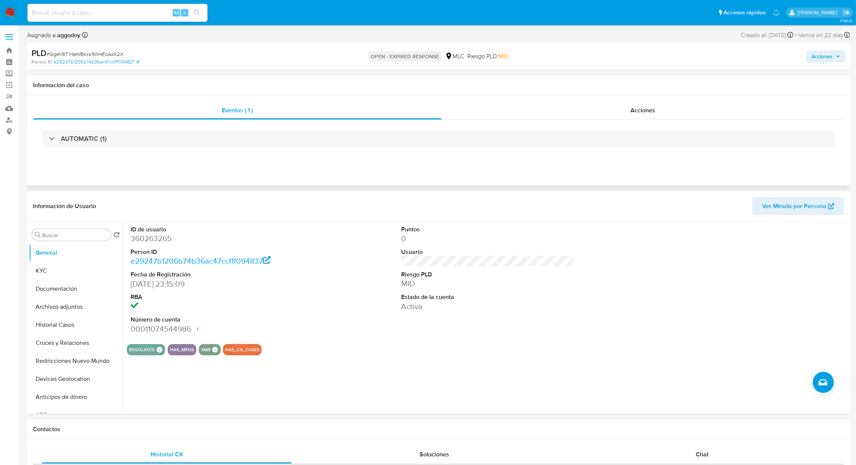
click at [267, 154] on div "AUTOMATIC (1)" at bounding box center [438, 139] width 811 height 38
click at [254, 151] on div "AUTOMATIC (1)" at bounding box center [438, 139] width 811 height 38
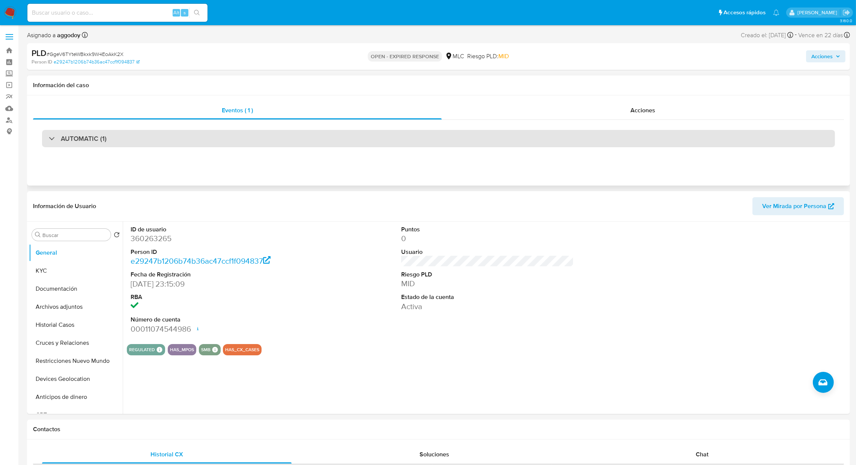
click at [248, 144] on div "AUTOMATIC (1)" at bounding box center [438, 138] width 793 height 17
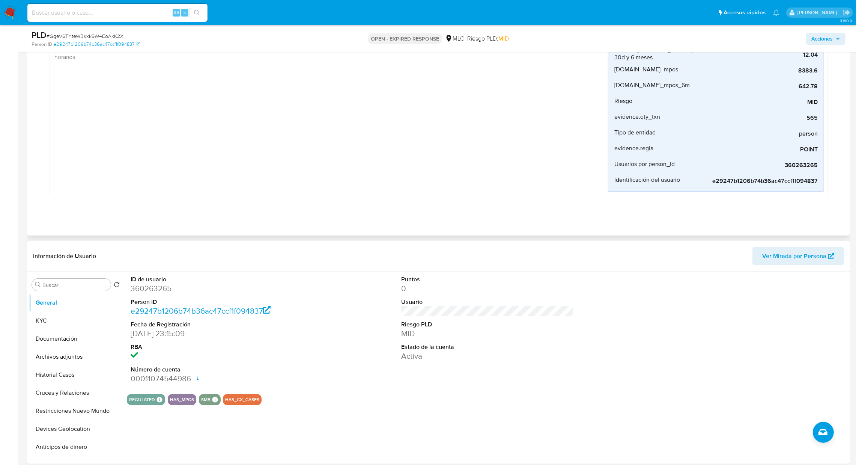
scroll to position [165, 0]
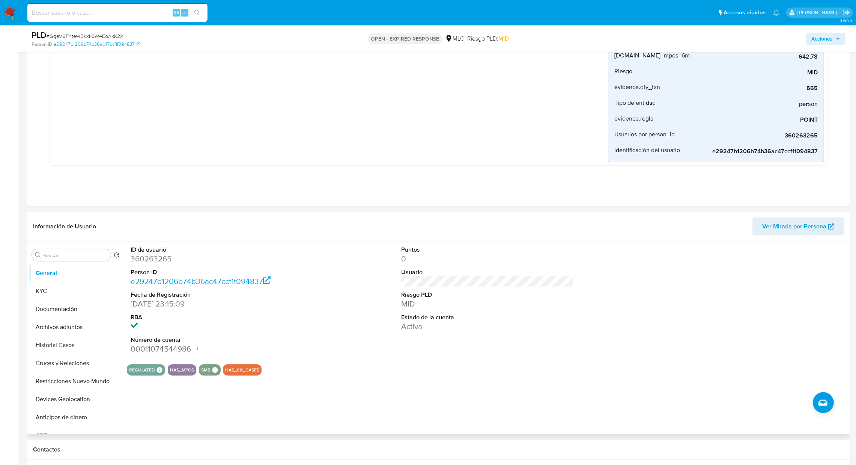
click at [164, 252] on dt "ID de usuario" at bounding box center [217, 249] width 173 height 8
click at [153, 256] on dd "360263265" at bounding box center [217, 258] width 173 height 11
copy dd "360263265"
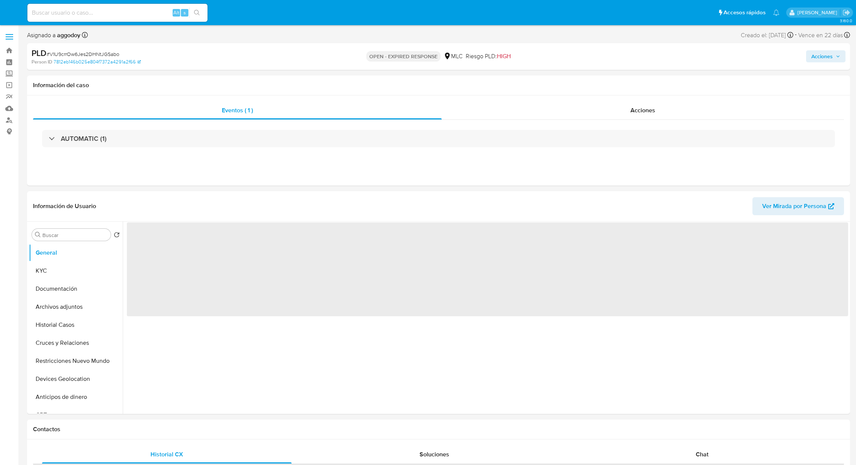
select select "10"
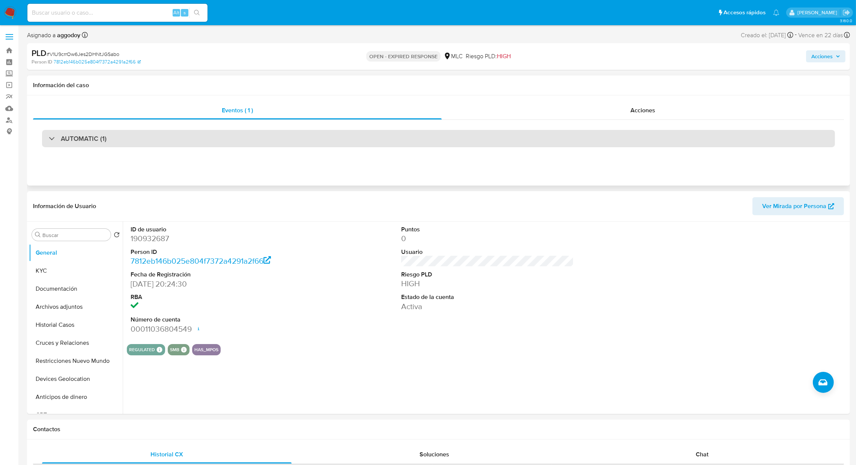
click at [84, 131] on div "AUTOMATIC (1)" at bounding box center [438, 138] width 793 height 17
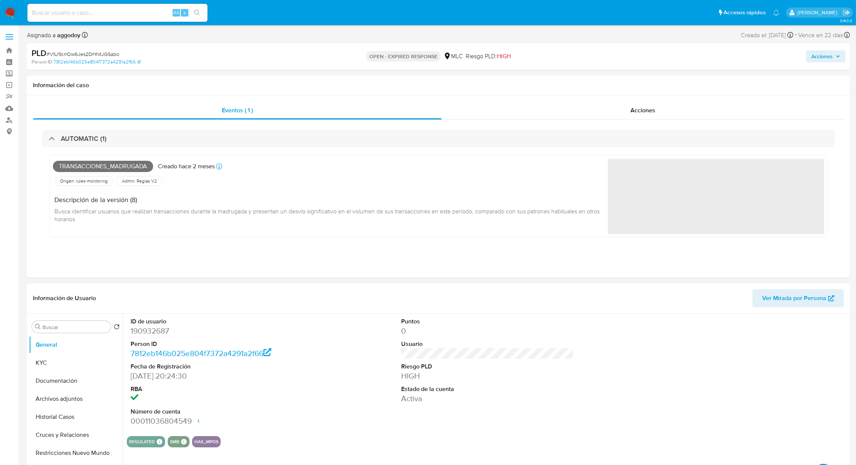
click at [161, 325] on dd "190932687" at bounding box center [217, 330] width 173 height 11
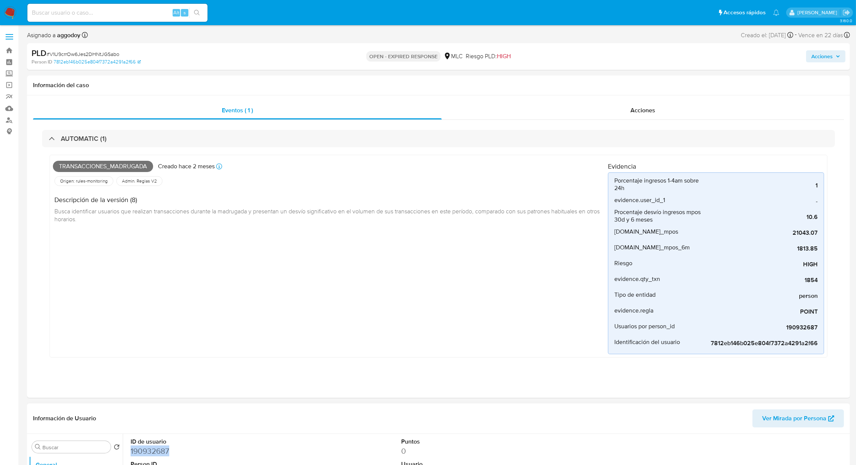
copy dd "190932687"
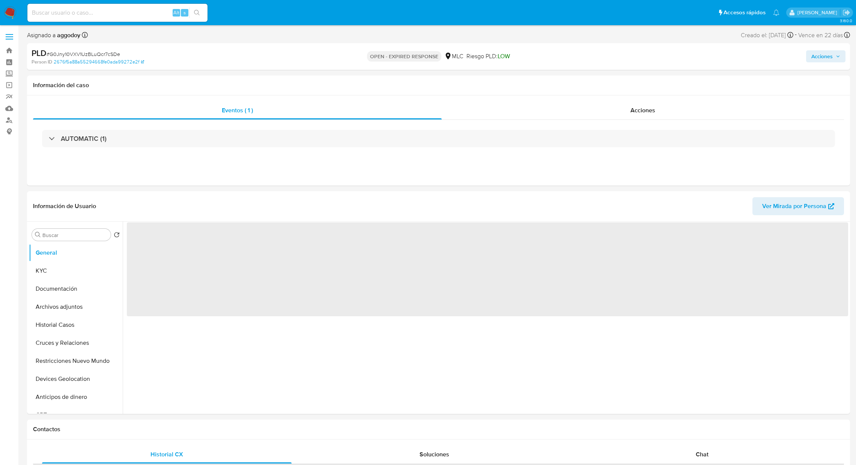
select select "10"
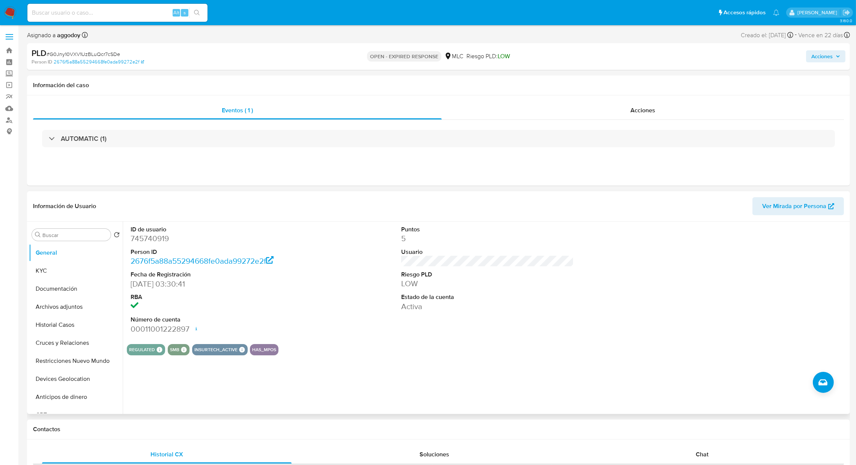
click at [151, 241] on dd "745740919" at bounding box center [217, 238] width 173 height 11
copy dd "745740919"
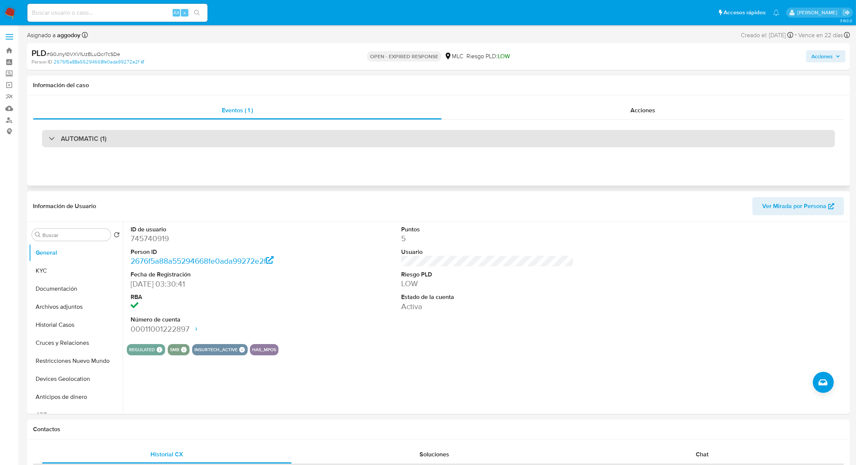
click at [207, 138] on div "AUTOMATIC (1)" at bounding box center [438, 138] width 793 height 17
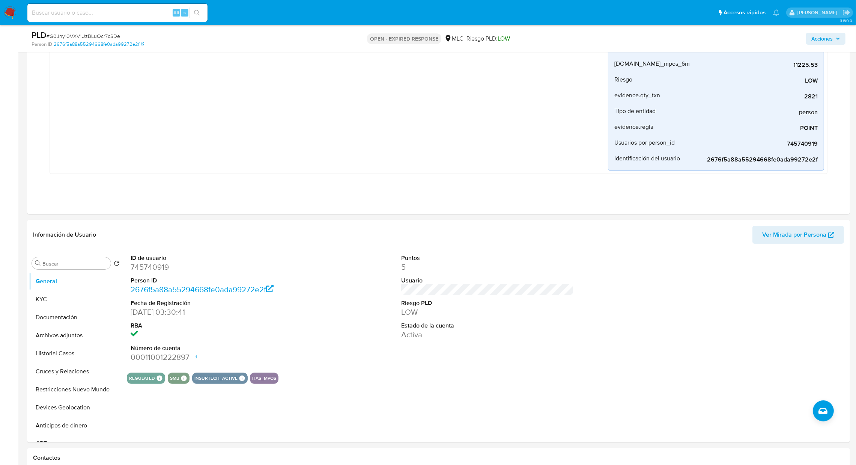
scroll to position [158, 0]
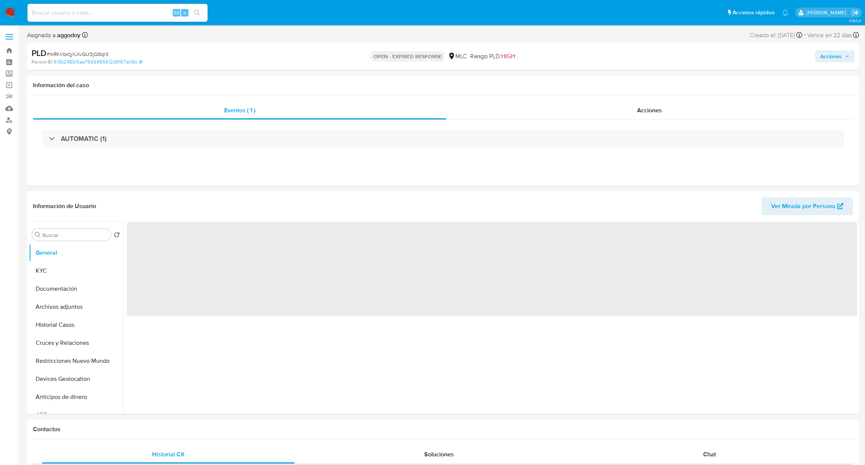
select select "10"
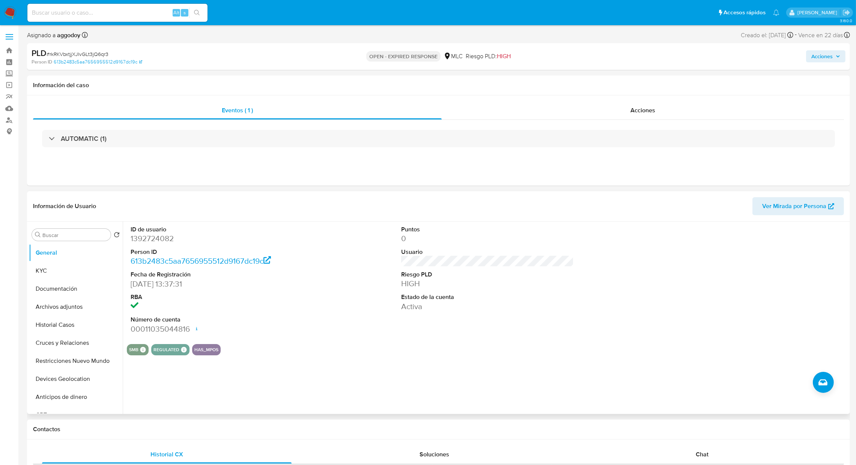
click at [154, 238] on dd "1392724082" at bounding box center [217, 238] width 173 height 11
copy dd "1392724082"
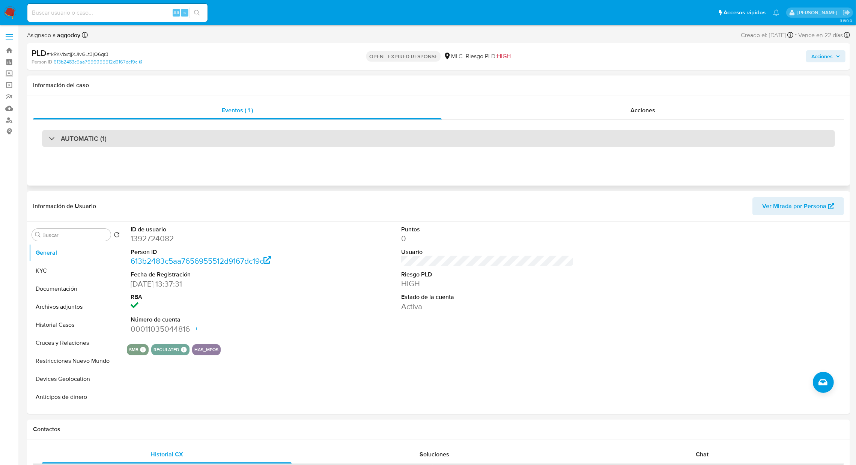
click at [181, 130] on div "AUTOMATIC (1)" at bounding box center [438, 138] width 793 height 17
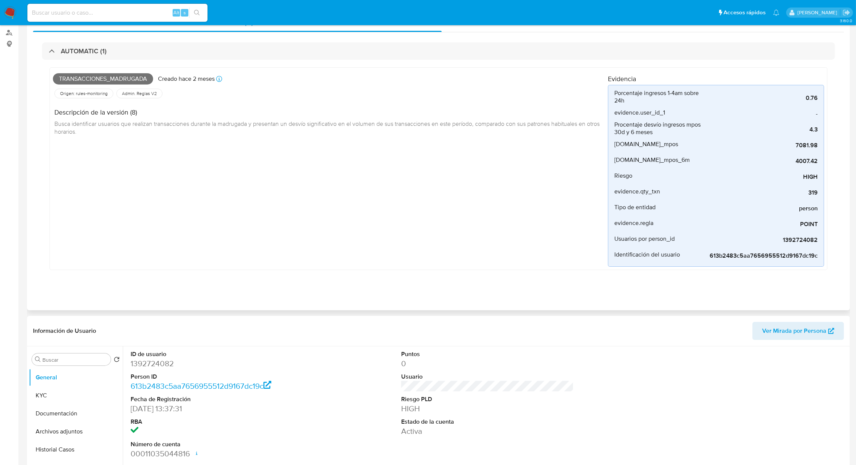
scroll to position [129, 0]
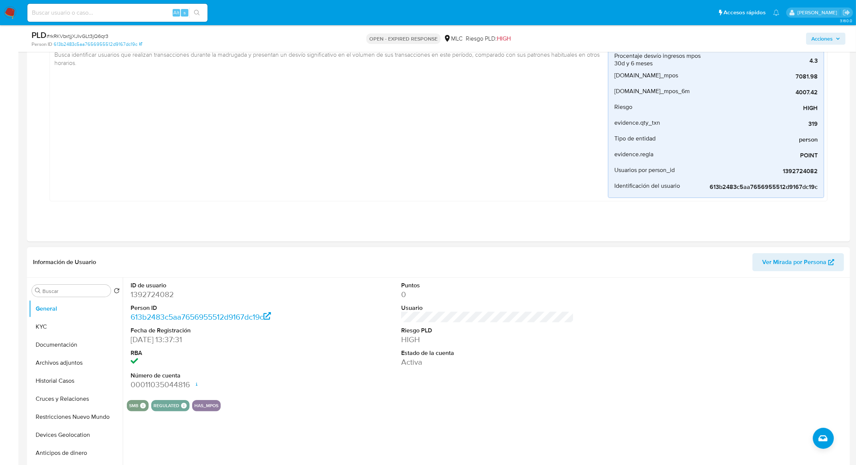
click at [147, 307] on dt "Person ID" at bounding box center [217, 308] width 173 height 8
click at [137, 290] on dd "1392724082" at bounding box center [217, 294] width 173 height 11
copy dd "1392724082"
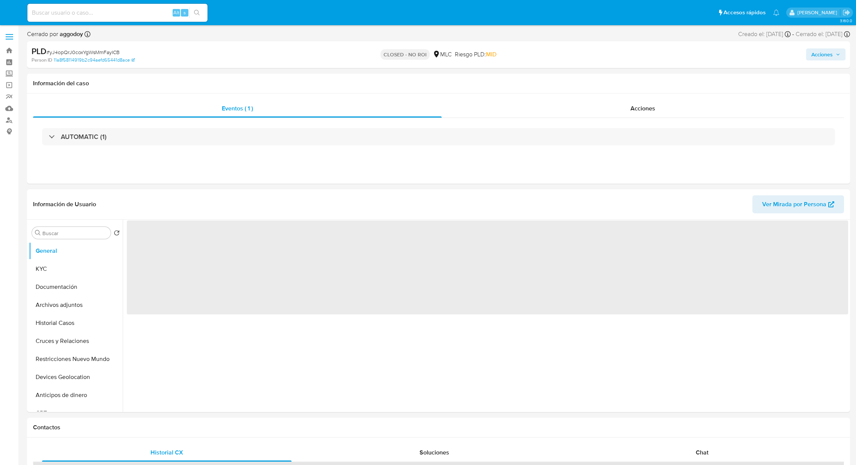
select select "10"
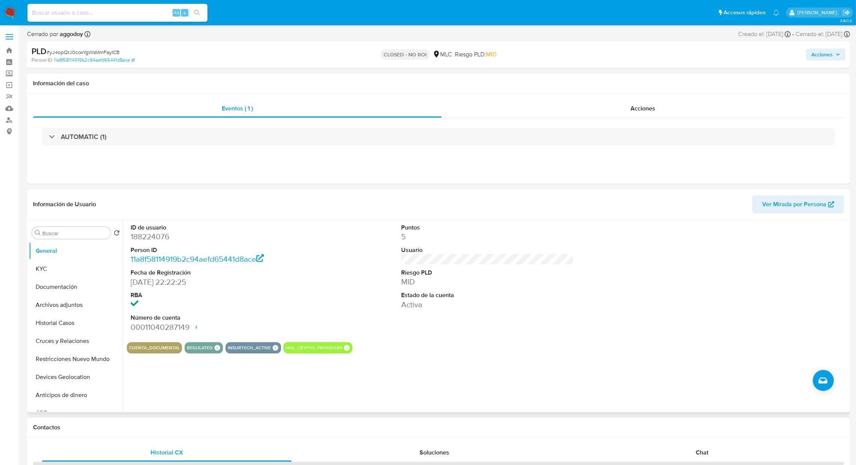
click at [131, 226] on dt "ID de usuario" at bounding box center [217, 227] width 173 height 8
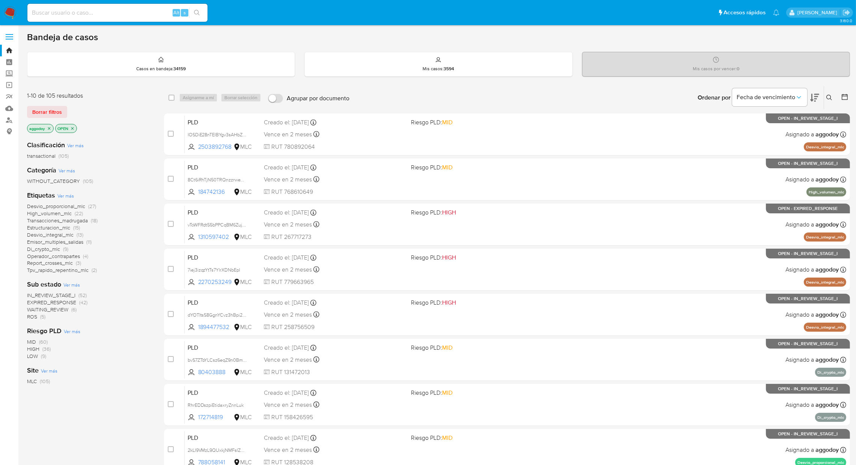
click at [48, 133] on div "aggodoy OPEN" at bounding box center [87, 129] width 120 height 11
click at [56, 108] on span "Borrar filtros" at bounding box center [47, 112] width 30 height 11
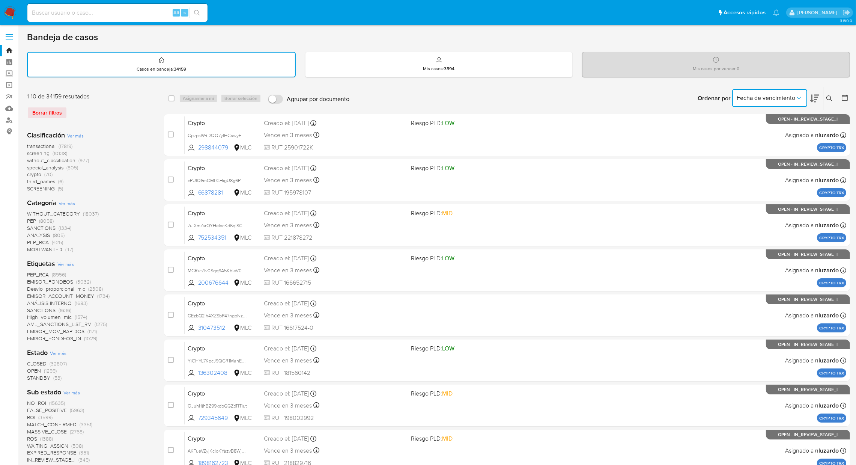
click at [789, 99] on span "Fecha de vencimiento" at bounding box center [766, 98] width 59 height 8
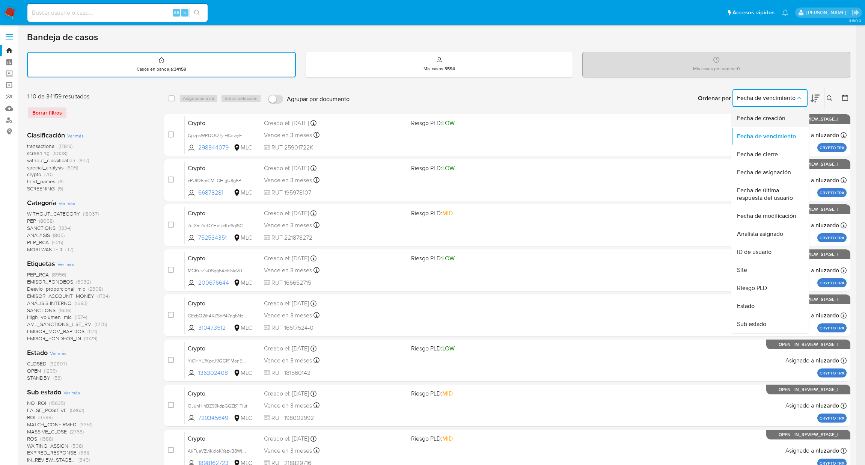
click at [774, 120] on span "Fecha de creación" at bounding box center [761, 118] width 48 height 8
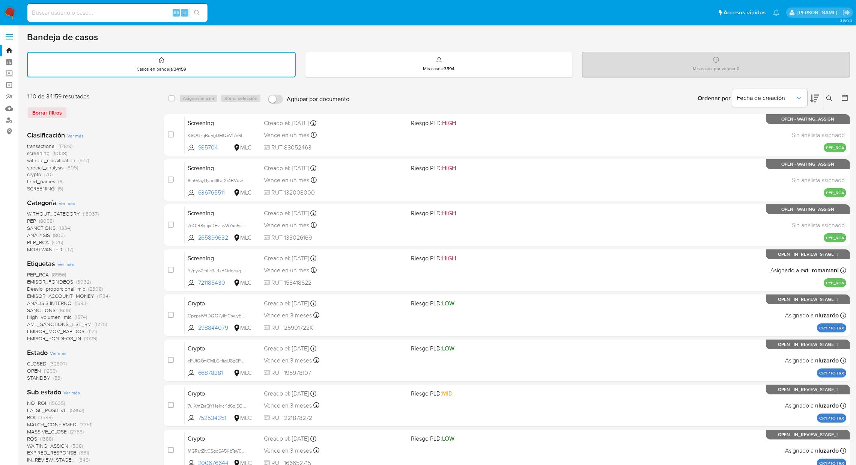
click at [839, 98] on div at bounding box center [843, 98] width 14 height 23
click at [839, 97] on div at bounding box center [843, 98] width 14 height 23
click at [844, 96] on icon at bounding box center [845, 98] width 8 height 8
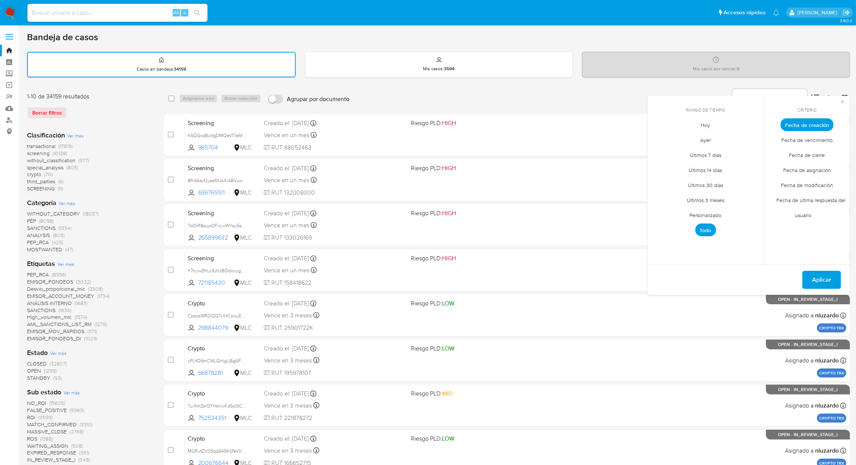
click at [699, 219] on span "Personalizado" at bounding box center [706, 215] width 48 height 15
click at [654, 142] on icon "Mes anterior" at bounding box center [658, 138] width 9 height 9
click at [659, 137] on icon "Mes anterior" at bounding box center [658, 138] width 9 height 9
click at [676, 165] on button "1" at bounding box center [675, 166] width 12 height 12
click at [747, 181] on button "13" at bounding box center [751, 181] width 12 height 12
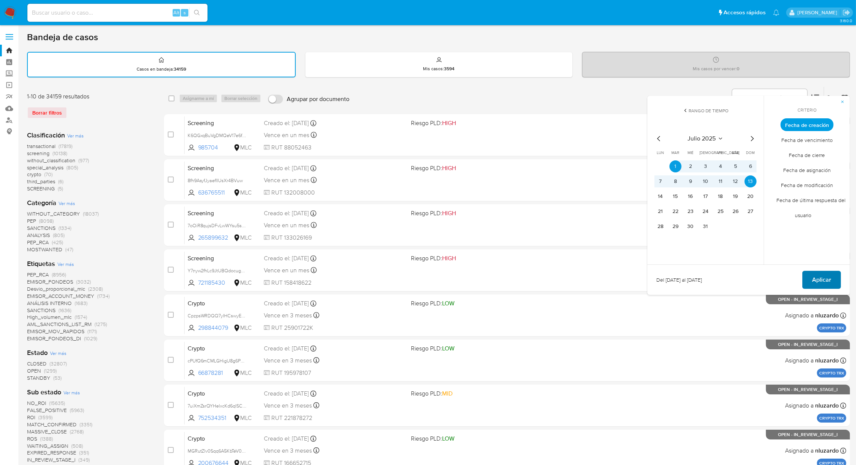
click at [819, 283] on span "Aplicar" at bounding box center [821, 279] width 19 height 17
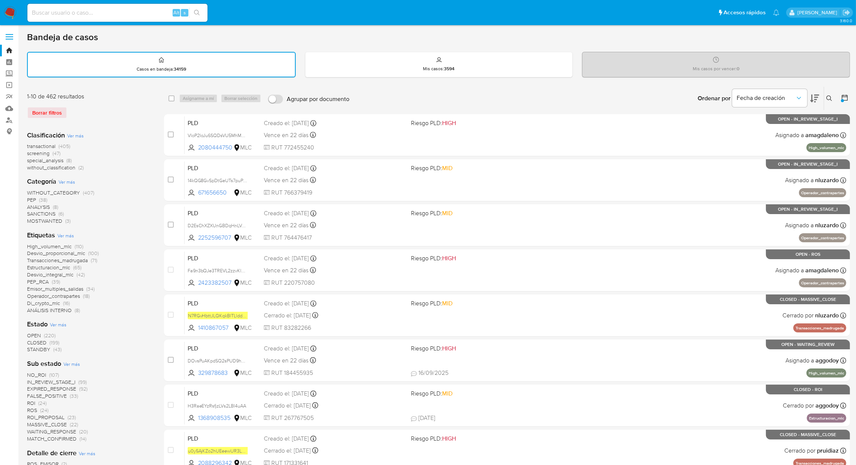
click at [66, 142] on span "(405)" at bounding box center [65, 146] width 12 height 8
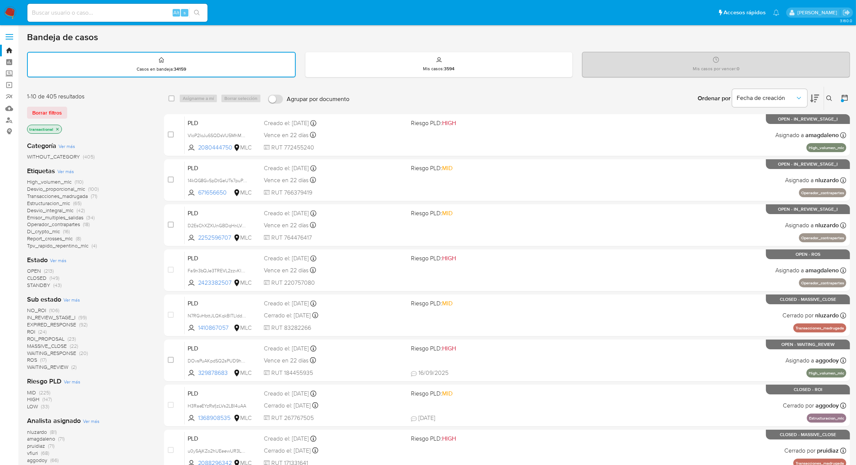
drag, startPoint x: 831, startPoint y: 205, endPoint x: 864, endPoint y: 221, distance: 36.6
click at [856, 221] on html "Pausado Ver notificaciones Alt s Accesos rápidos Presiona las siguientes teclas…" at bounding box center [428, 310] width 856 height 620
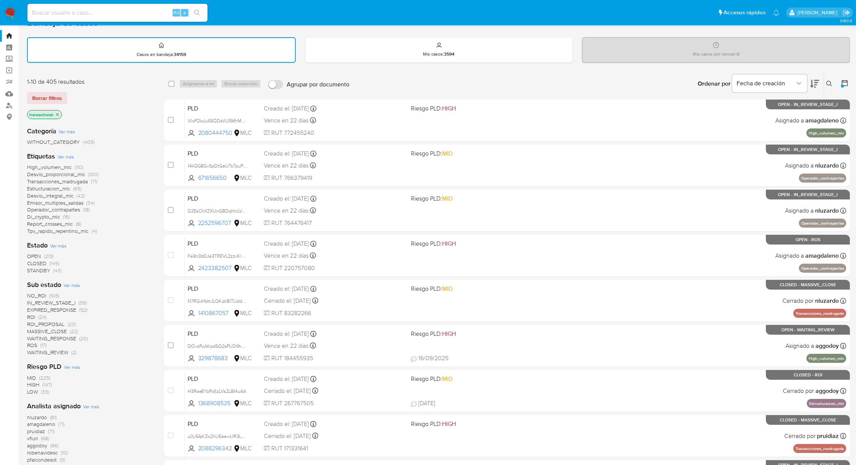
scroll to position [16, 0]
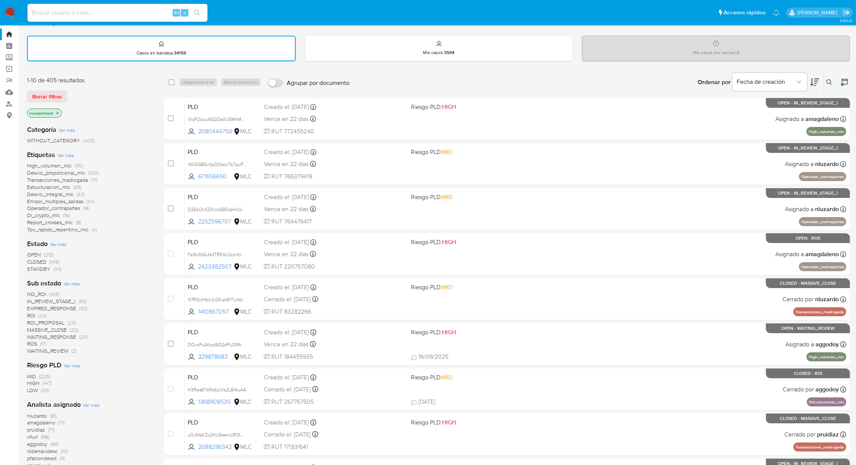
click at [37, 252] on span "OPEN" at bounding box center [34, 255] width 14 height 8
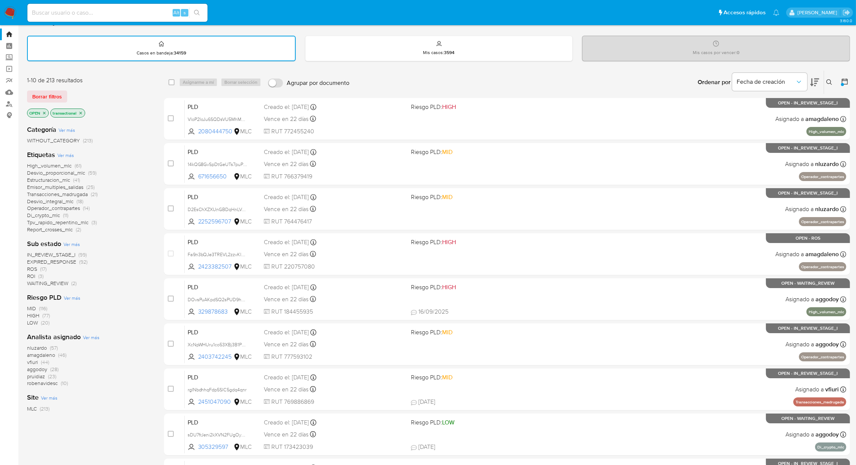
drag, startPoint x: 35, startPoint y: 278, endPoint x: 30, endPoint y: 275, distance: 5.5
click at [30, 275] on div "IN_REVIEW_STAGE_I (99) EXPIRED_RESPONSE (92) ROS (17) ROI (3) WAITING_REVIEW (2)" at bounding box center [89, 268] width 125 height 35
click at [30, 275] on span "ROI" at bounding box center [31, 276] width 8 height 8
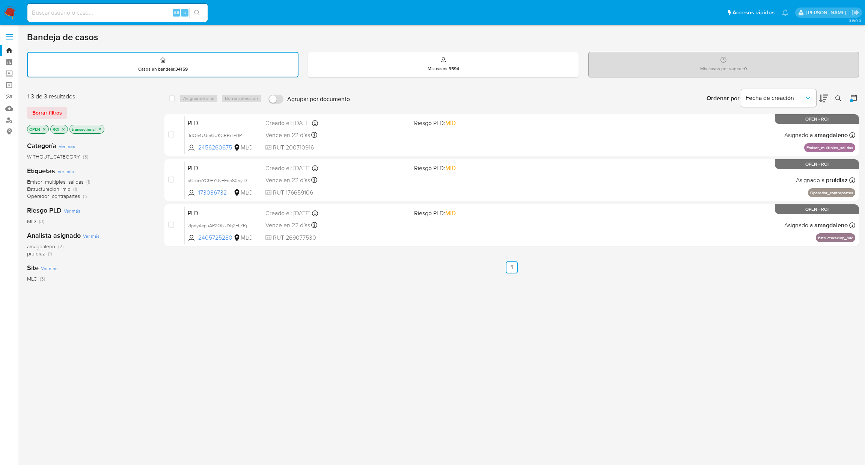
click at [63, 127] on icon "close-filter" at bounding box center [63, 129] width 5 height 5
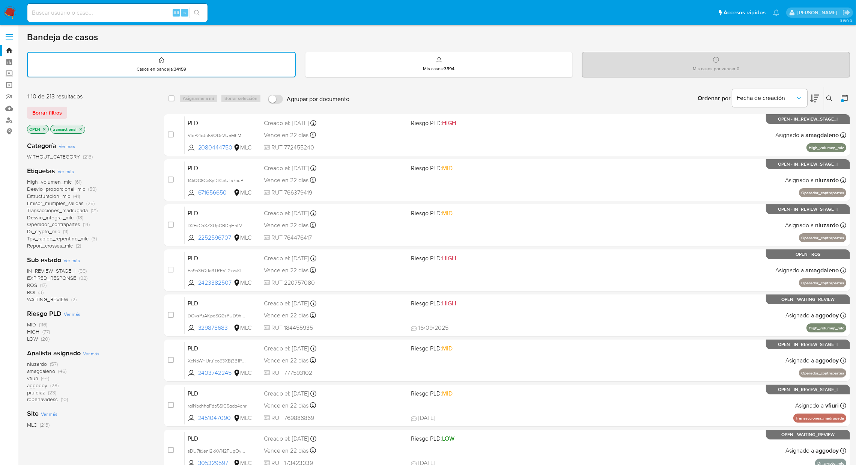
click at [827, 96] on icon at bounding box center [829, 98] width 6 height 6
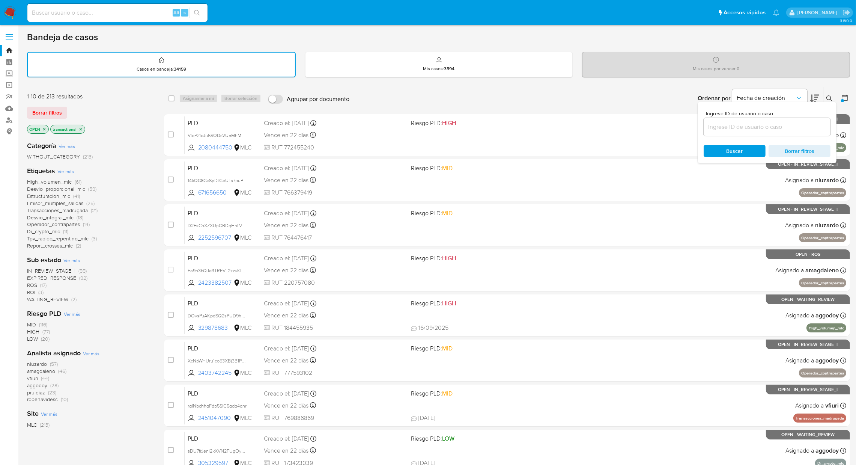
click at [782, 125] on input at bounding box center [767, 127] width 127 height 10
type input "1392724082"
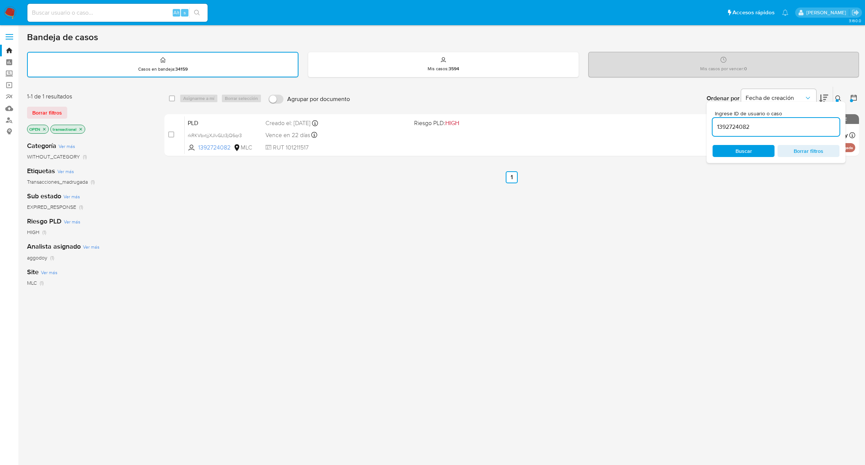
click at [830, 99] on div "Ordenar por Fecha de creación" at bounding box center [766, 98] width 132 height 23
click at [841, 99] on button at bounding box center [839, 98] width 12 height 9
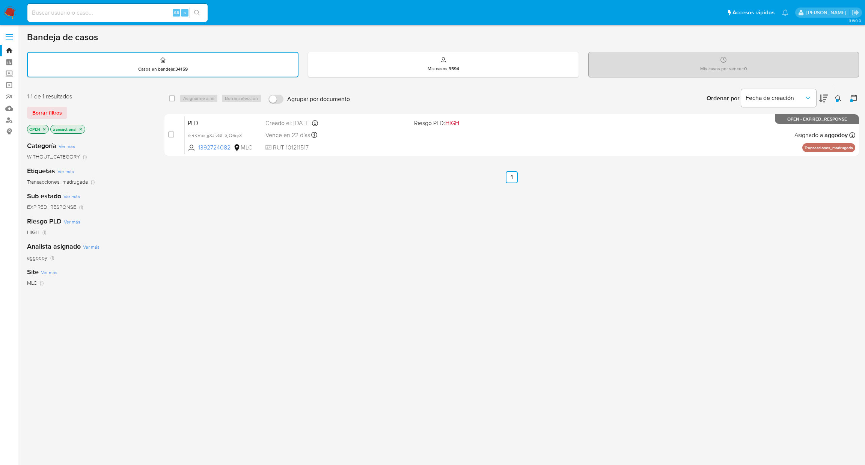
click at [577, 167] on div "select-all-cases-checkbox Asignarme a mí Borrar selección Agrupar por documento…" at bounding box center [511, 256] width 694 height 340
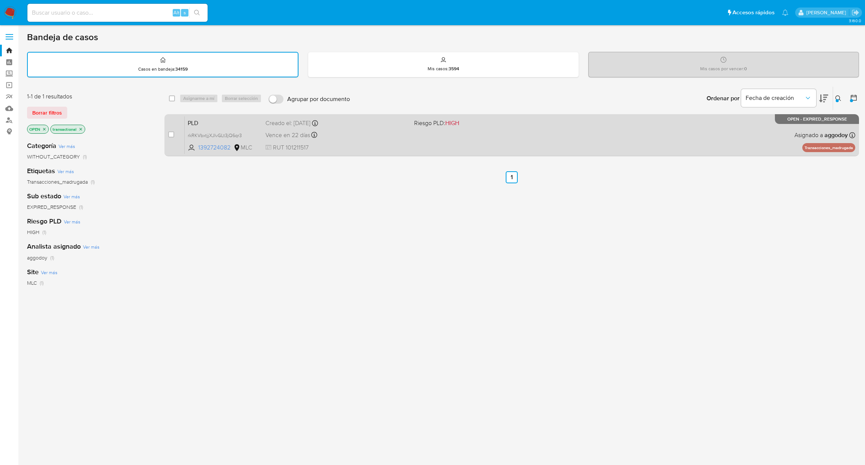
click at [562, 151] on div "PLD rkRKVbxtjjXJIvGLt3jQ6qr3 1392724082 MLC Riesgo PLD: HIGH Creado el: 12/07/2…" at bounding box center [520, 135] width 670 height 38
click at [168, 137] on div "case-item-checkbox" at bounding box center [171, 135] width 6 height 9
click at [168, 133] on input "checkbox" at bounding box center [171, 134] width 6 height 6
checkbox input "true"
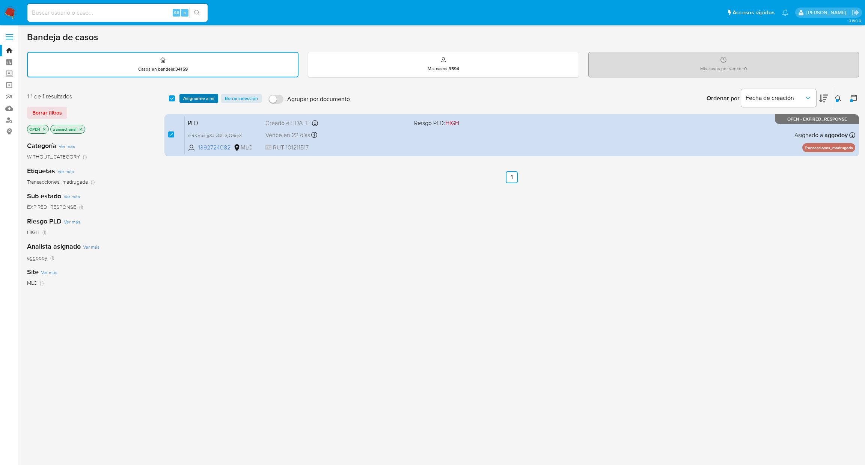
click at [188, 98] on span "Asignarme a mí" at bounding box center [198, 99] width 31 height 8
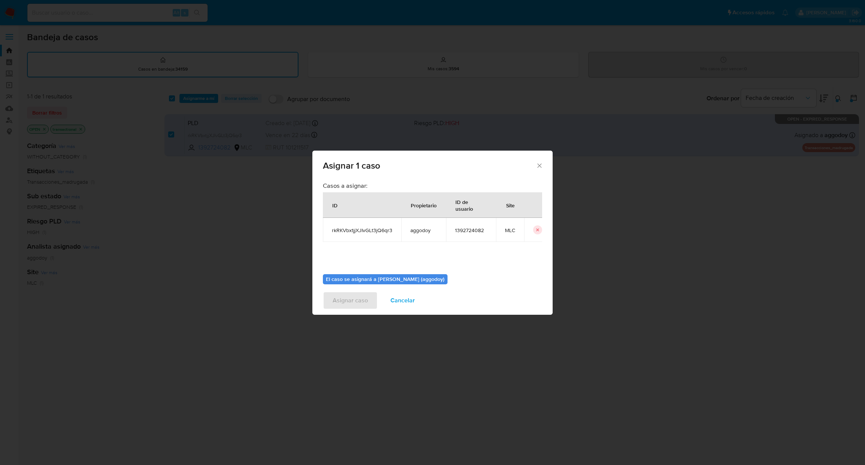
scroll to position [39, 0]
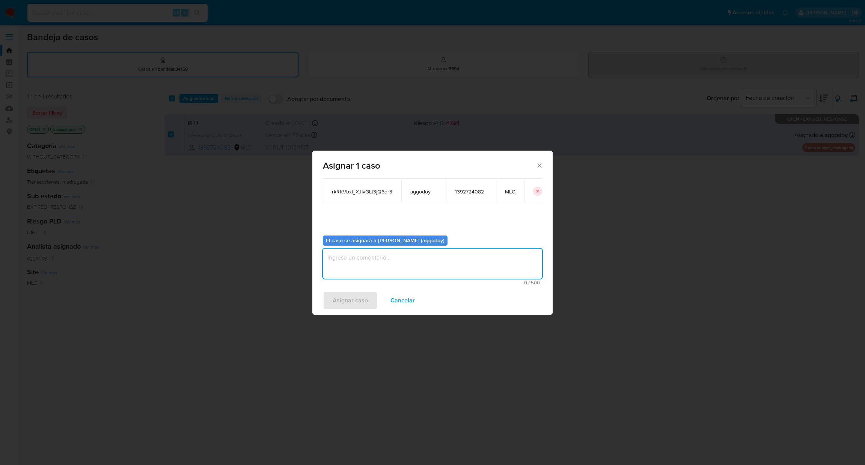
click at [494, 266] on textarea "assign-modal" at bounding box center [432, 263] width 219 height 30
paste textarea "1392724082"
type textarea "1392724082"
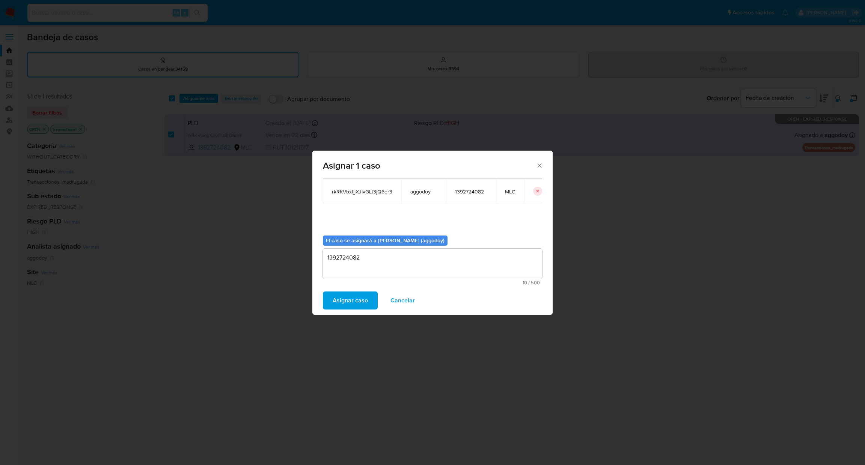
click at [337, 292] on span "Asignar caso" at bounding box center [349, 300] width 35 height 17
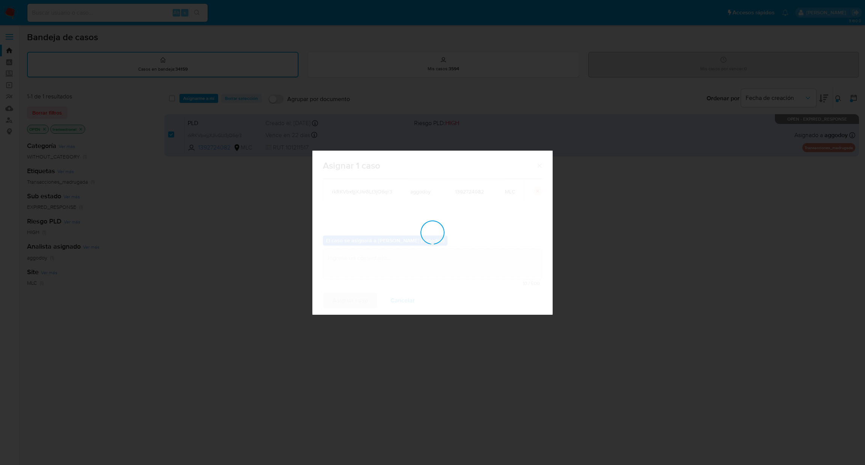
checkbox input "false"
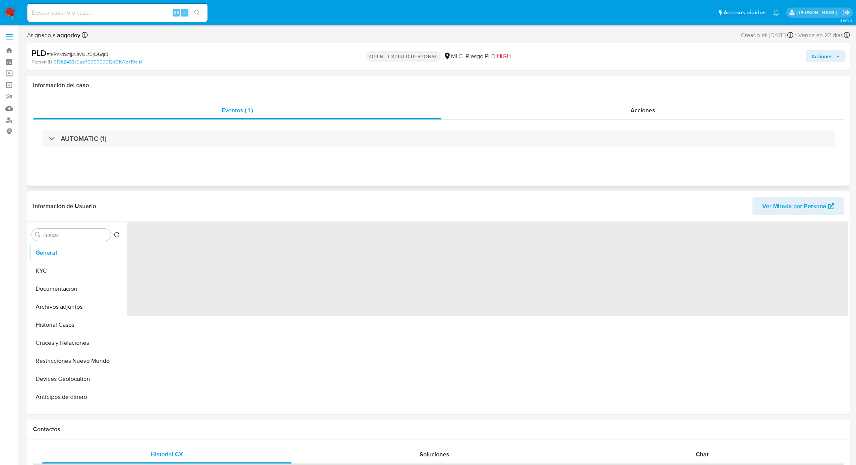
select select "10"
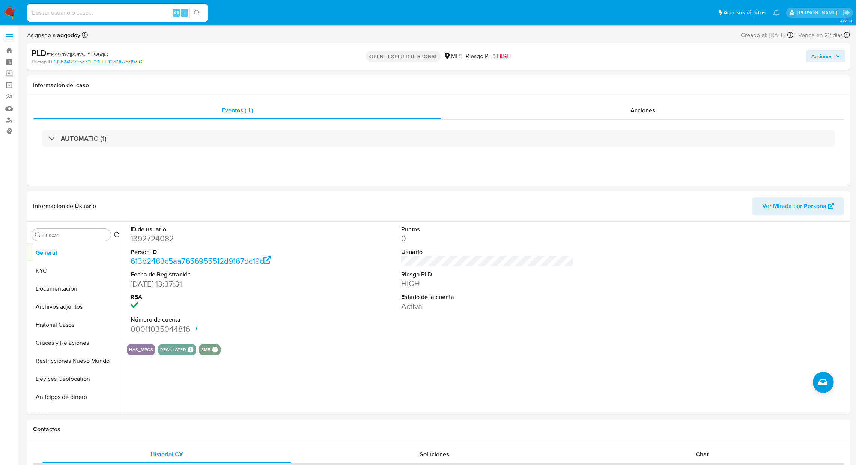
click at [84, 52] on span "# rkRKVbxtjjXJIvGLt3jQ6qr3" at bounding box center [78, 54] width 62 height 8
drag, startPoint x: 84, startPoint y: 52, endPoint x: 107, endPoint y: 58, distance: 23.3
click at [107, 58] on div "PLD # rkRKVbxtjjXJIvGLt3jQ6qr3 Person ID 613b2483c5aa7656955512d9167dc19c" at bounding box center [166, 57] width 269 height 18
copy span "rkRKVbxtjjXJIvGLt3jQ6qr3"
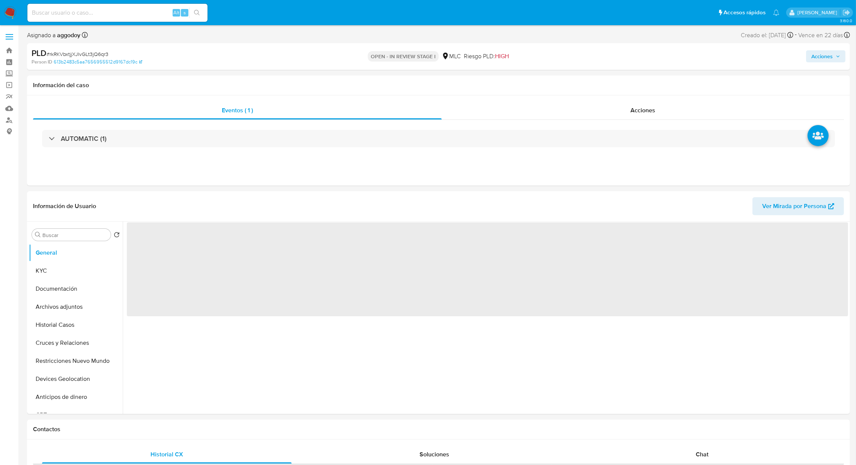
select select "10"
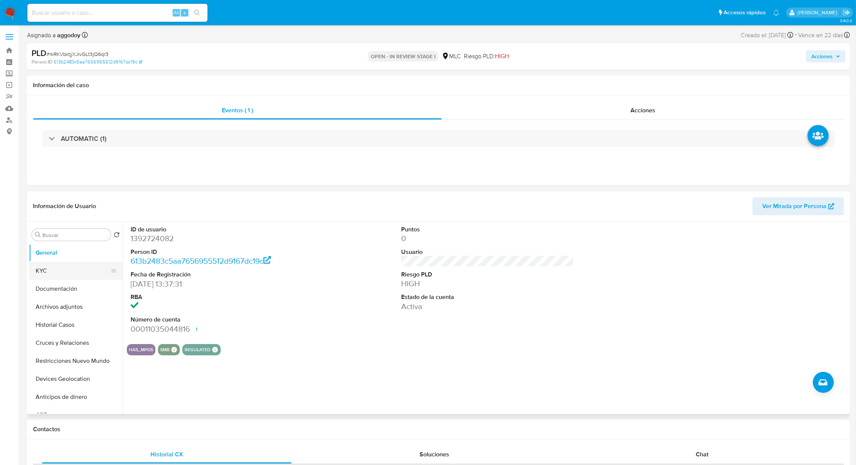
click at [75, 266] on button "KYC" at bounding box center [73, 271] width 88 height 18
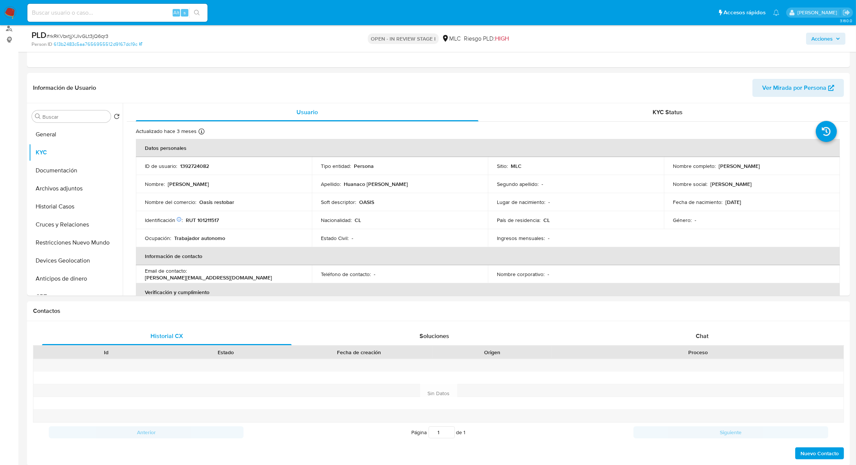
scroll to position [116, 0]
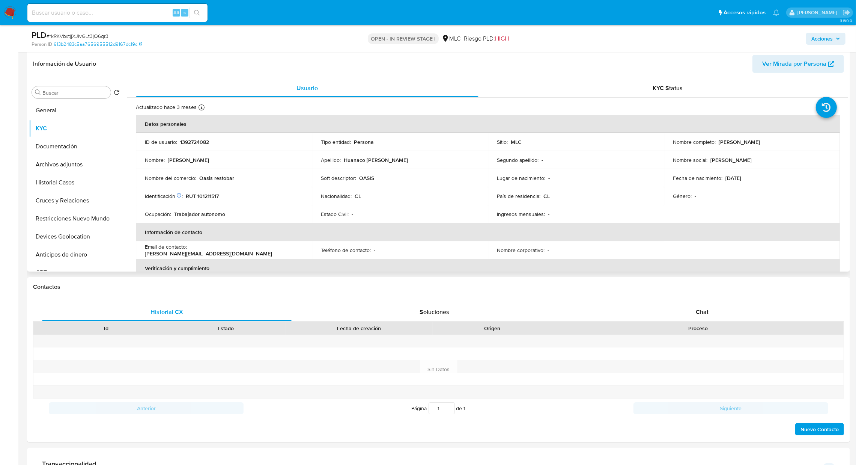
click at [211, 197] on p "RUT 101211517" at bounding box center [202, 196] width 33 height 7
copy p "101211517"
click at [195, 141] on p "1392724082" at bounding box center [194, 141] width 29 height 7
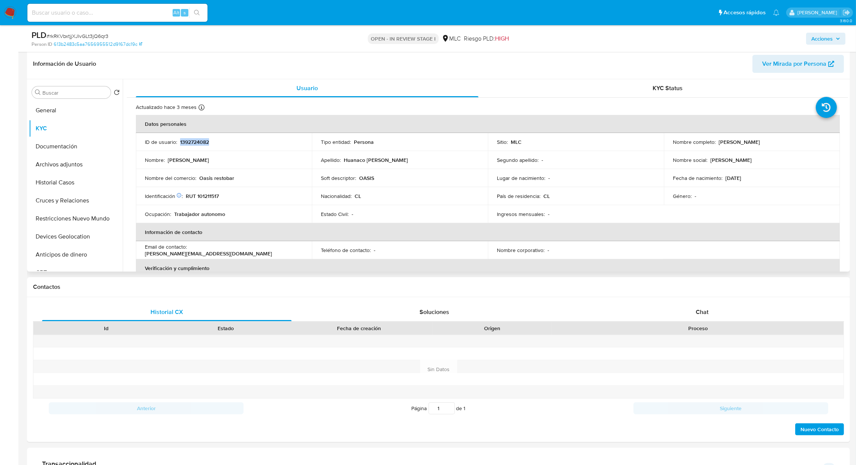
copy p "1392724082"
